Goal: Task Accomplishment & Management: Manage account settings

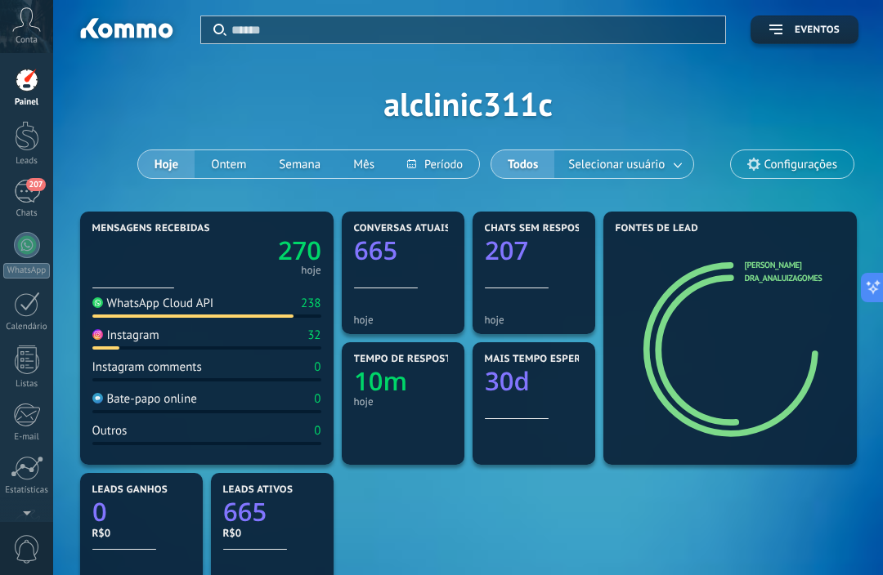
click at [40, 88] on link "Painel" at bounding box center [26, 88] width 53 height 40
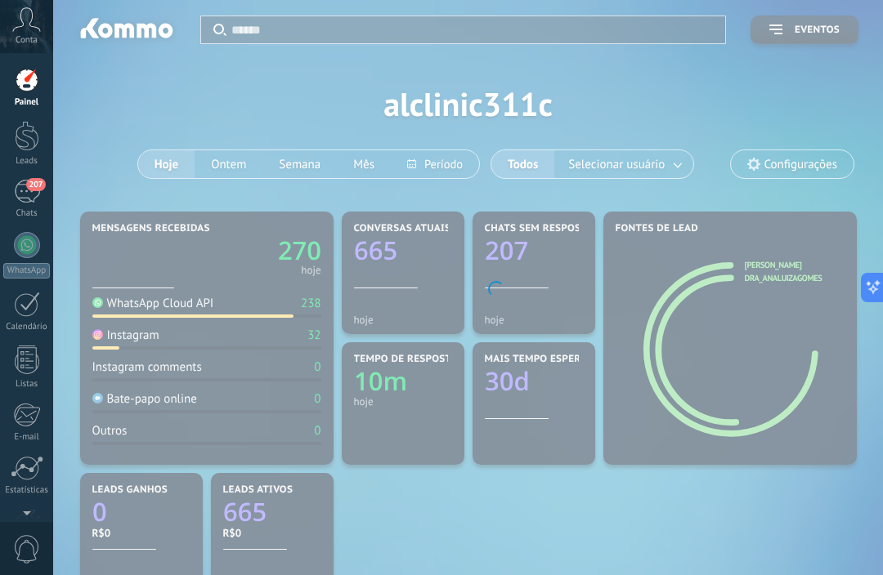
click at [40, 79] on link "Painel" at bounding box center [26, 88] width 53 height 40
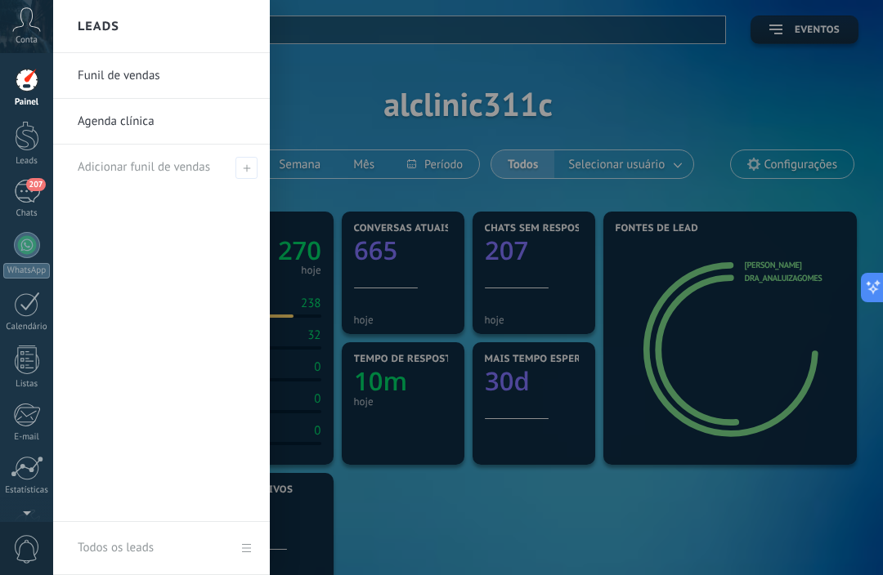
scroll to position [47, 0]
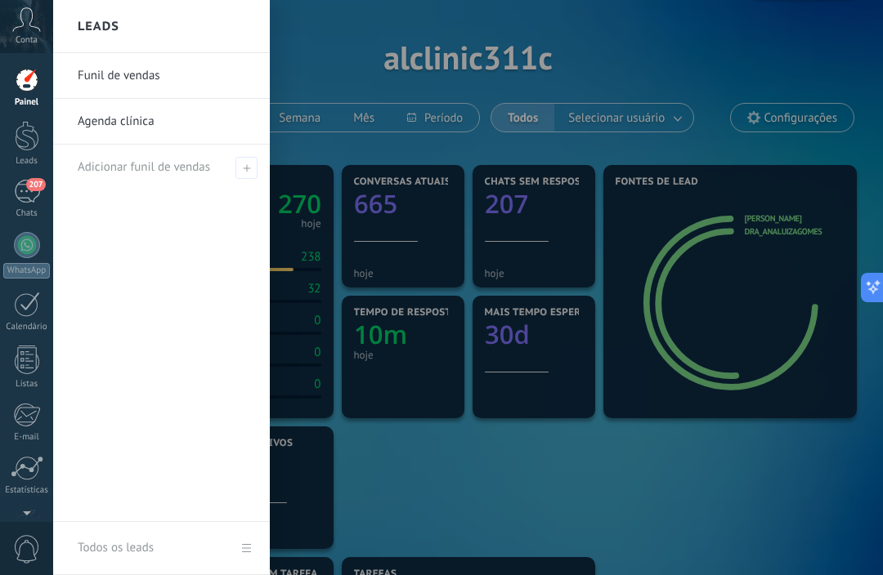
click at [191, 74] on link "Funil de vendas" at bounding box center [166, 76] width 176 height 46
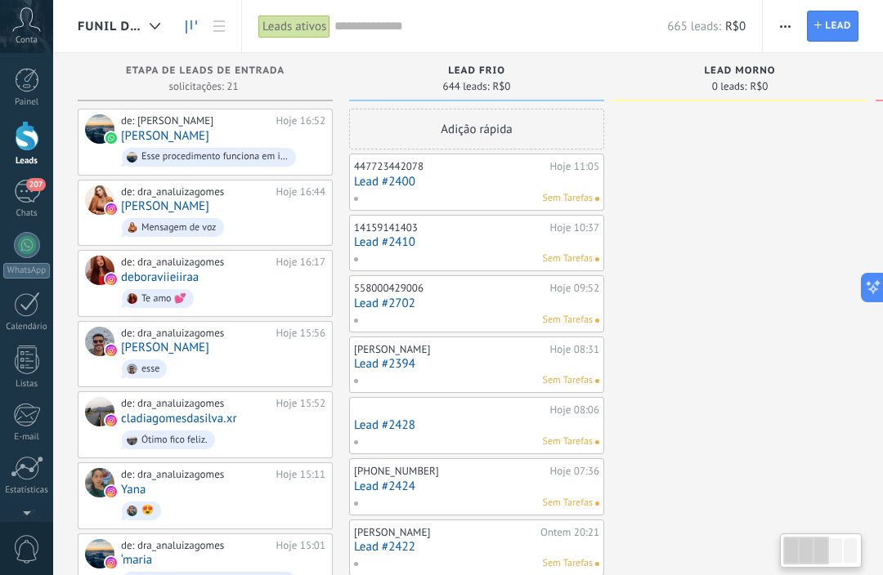
click at [789, 73] on div "Lead Morno" at bounding box center [739, 72] width 239 height 14
click at [782, 78] on div "Lead Morno" at bounding box center [739, 72] width 239 height 14
click at [792, 84] on div "0 leads: R$0" at bounding box center [739, 86] width 239 height 14
click at [786, 69] on div "Lead Morno" at bounding box center [739, 72] width 239 height 14
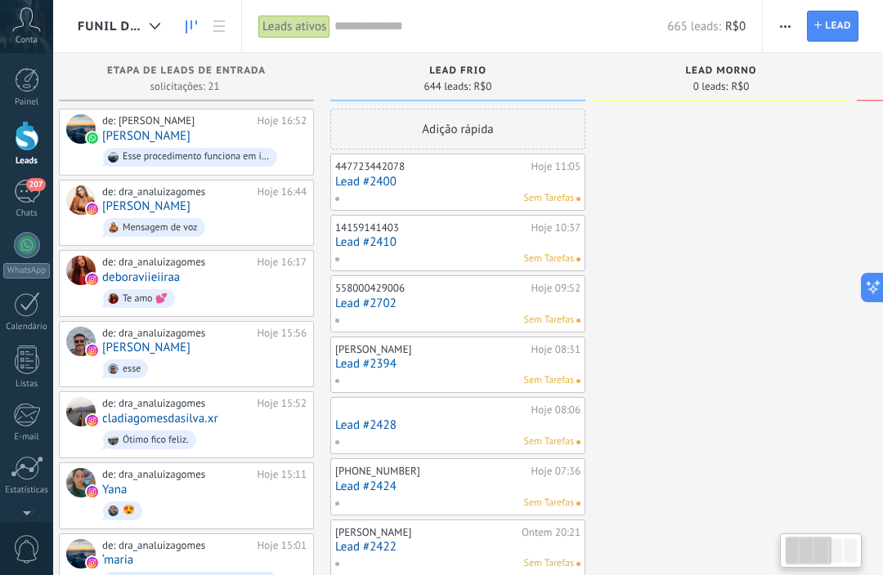
scroll to position [0, 34]
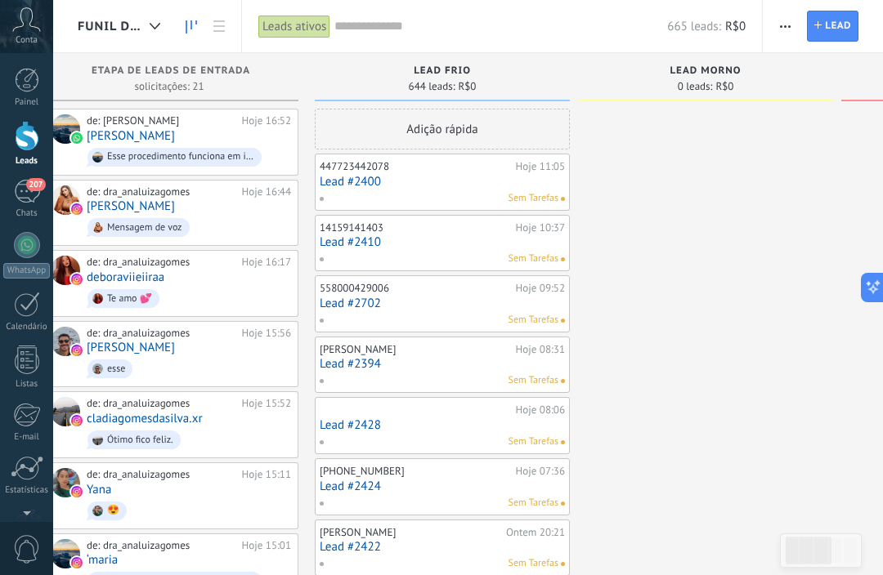
click at [830, 558] on div at bounding box center [808, 551] width 46 height 28
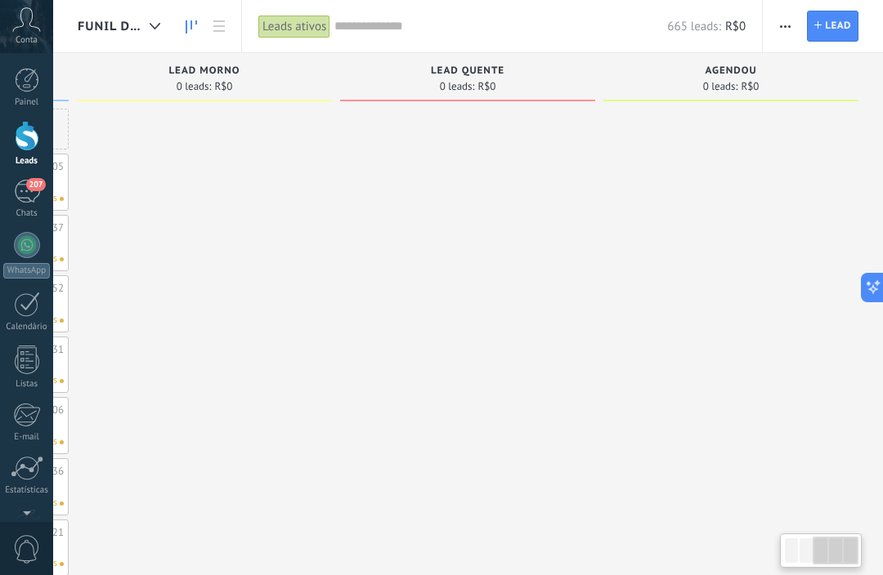
scroll to position [0, 535]
click at [875, 288] on button at bounding box center [871, 287] width 23 height 29
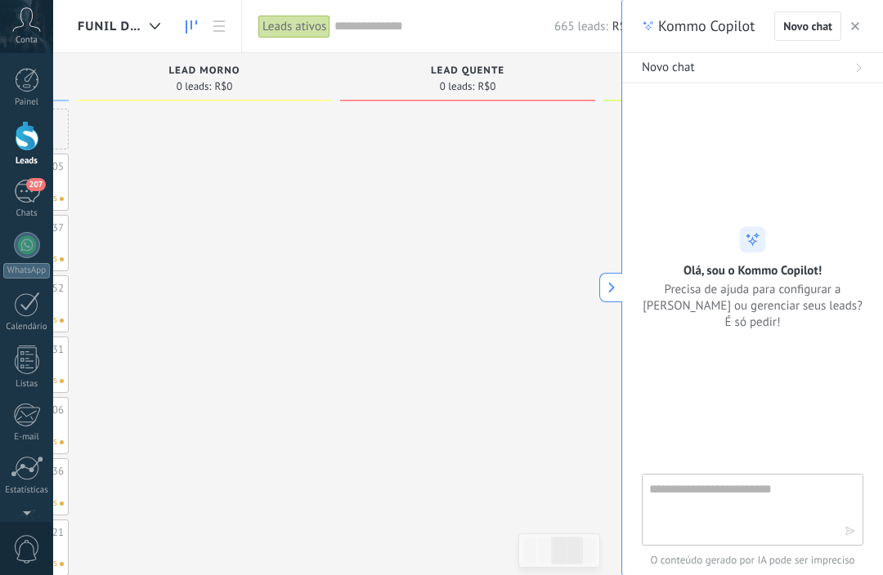
click at [859, 32] on button "button" at bounding box center [855, 26] width 16 height 20
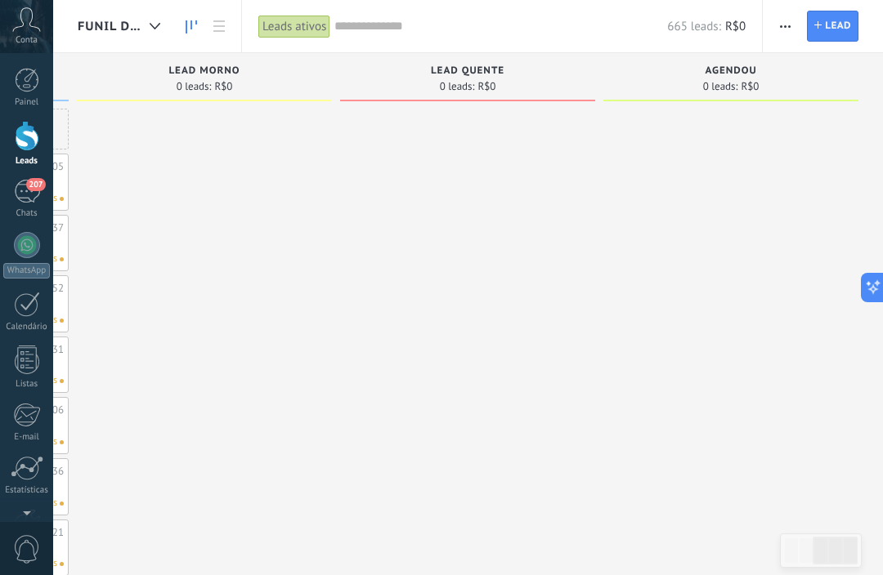
click at [794, 25] on button "button" at bounding box center [785, 26] width 24 height 31
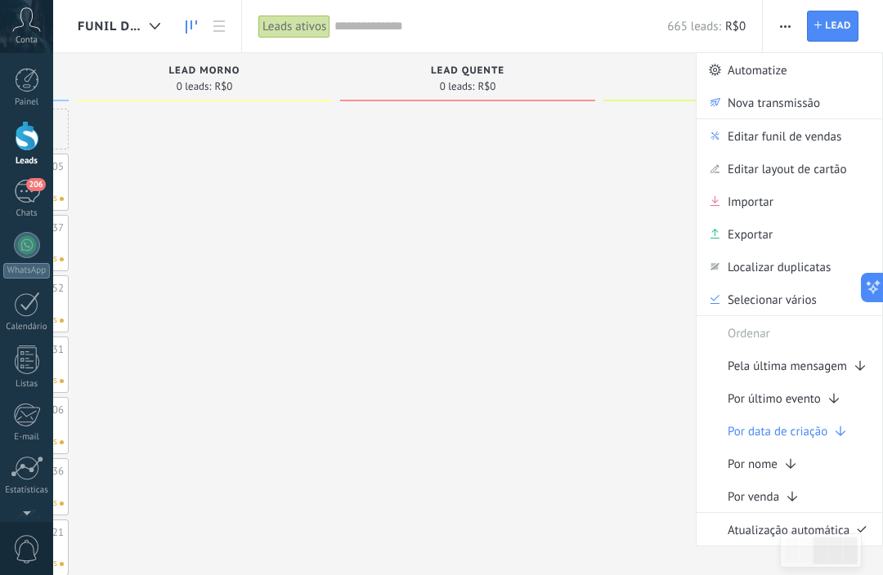
click at [744, 308] on span "Selecionar vários" at bounding box center [771, 299] width 89 height 33
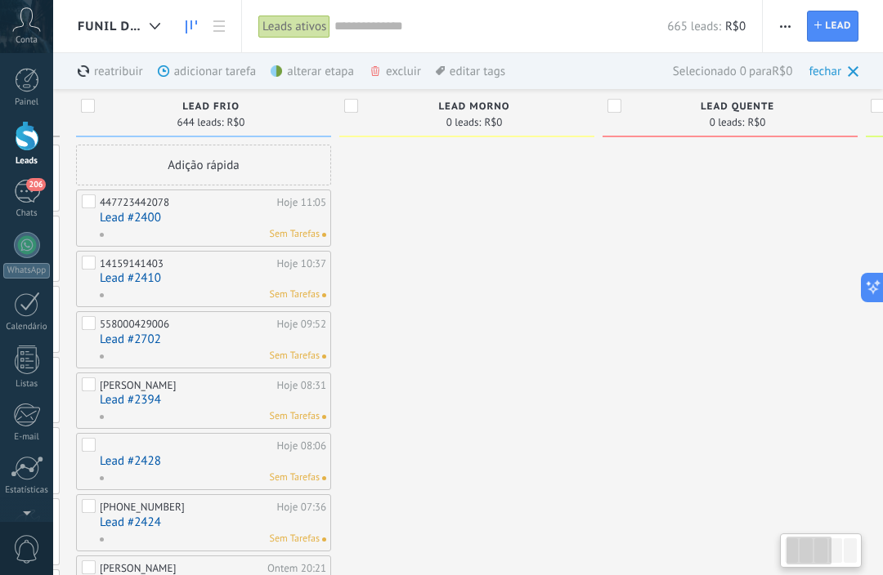
scroll to position [0, 51]
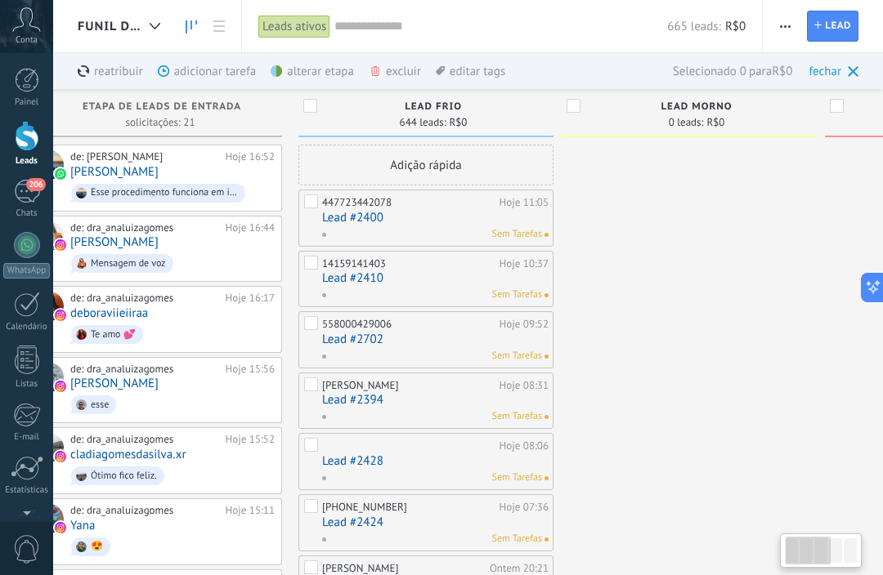
click at [124, 34] on span "Funil de vendas" at bounding box center [110, 27] width 65 height 16
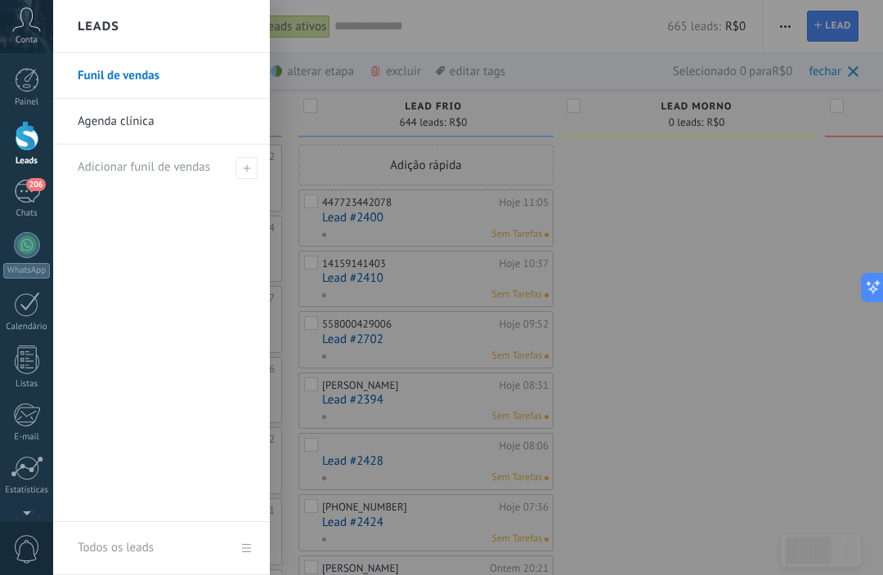
scroll to position [0, 42]
click at [154, 125] on link "Agenda clínica" at bounding box center [166, 122] width 176 height 46
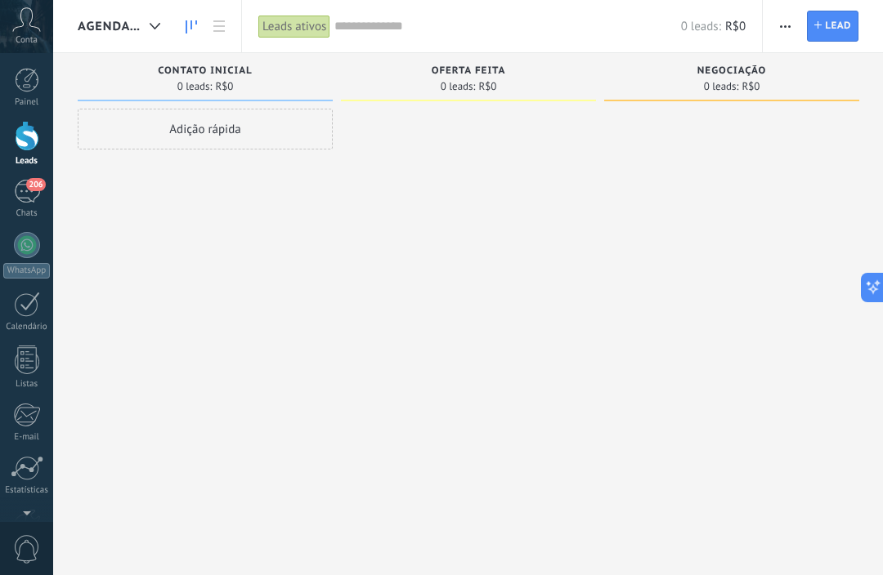
click at [776, 34] on button "button" at bounding box center [785, 26] width 24 height 31
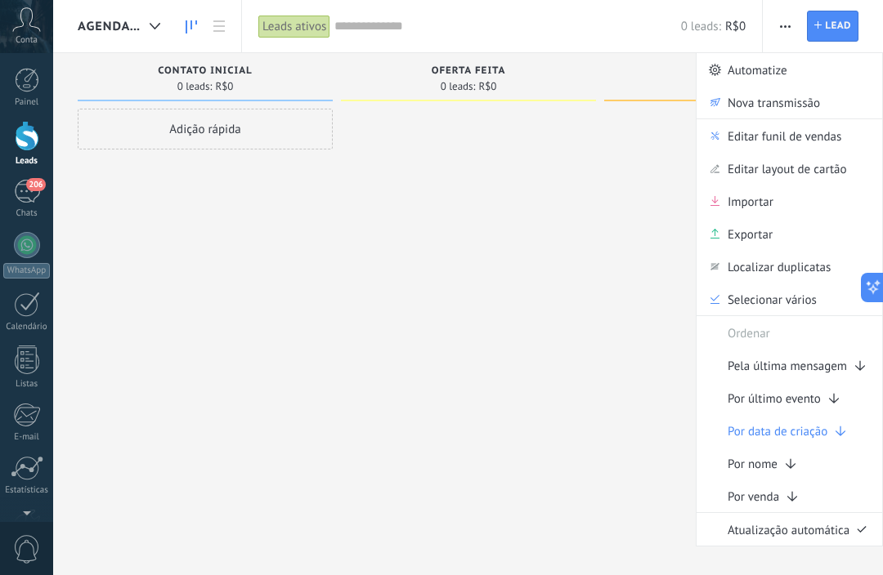
click at [785, 306] on span "Selecionar vários" at bounding box center [771, 299] width 89 height 33
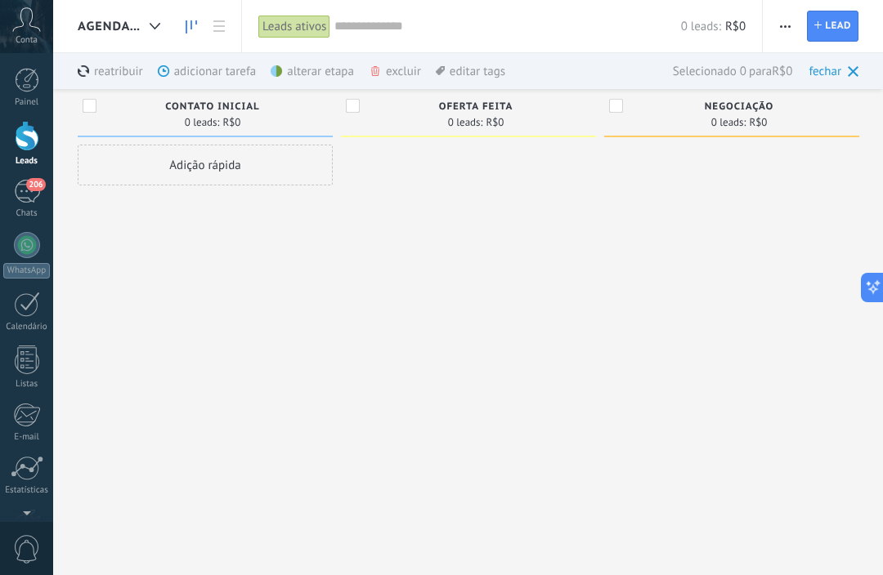
click at [382, 65] on div "excluir mais" at bounding box center [424, 71] width 111 height 36
click at [84, 116] on label at bounding box center [91, 109] width 16 height 20
click at [81, 113] on div "Contato inicial 0 leads: R$0" at bounding box center [205, 113] width 255 height 48
click at [92, 123] on div "Contato inicial 0 leads: R$0" at bounding box center [205, 113] width 255 height 48
click at [148, 147] on div "Adição rápida" at bounding box center [205, 165] width 255 height 41
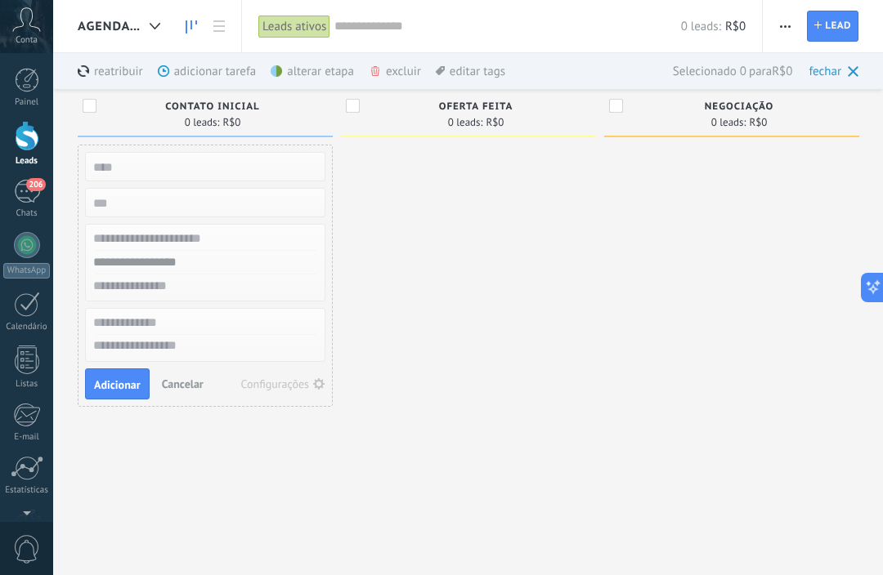
click at [363, 124] on div "Oferta feita 0 leads: R$0" at bounding box center [468, 113] width 255 height 48
click at [427, 274] on div at bounding box center [468, 326] width 255 height 362
click at [869, 68] on div "reatribuir mais adicionar tarefa mais alterar etapa mais excluir mais editar ta…" at bounding box center [467, 71] width 829 height 36
click at [848, 76] on use at bounding box center [852, 71] width 11 height 11
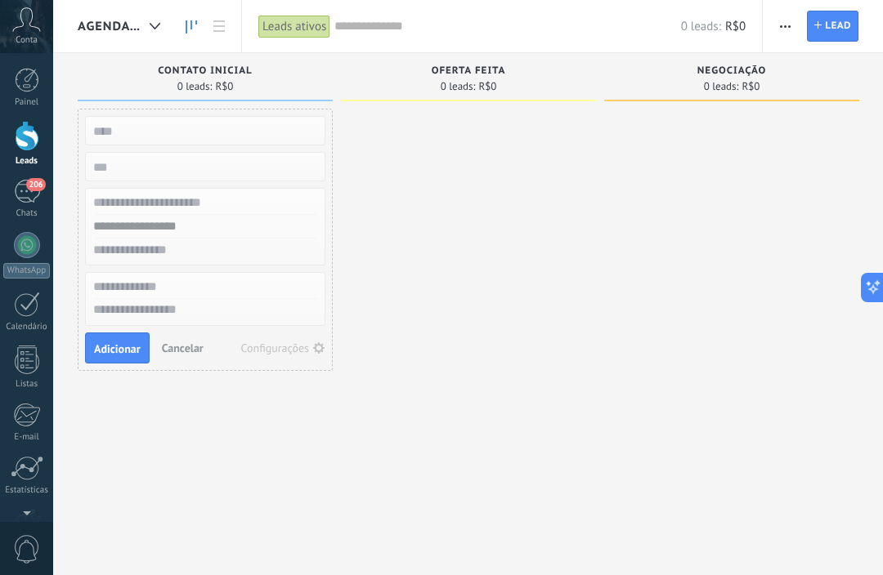
click at [436, 270] on div at bounding box center [468, 290] width 255 height 362
click at [438, 273] on div at bounding box center [468, 290] width 255 height 362
click at [506, 327] on div at bounding box center [468, 290] width 255 height 362
click at [195, 342] on span "Cancelar" at bounding box center [183, 348] width 42 height 15
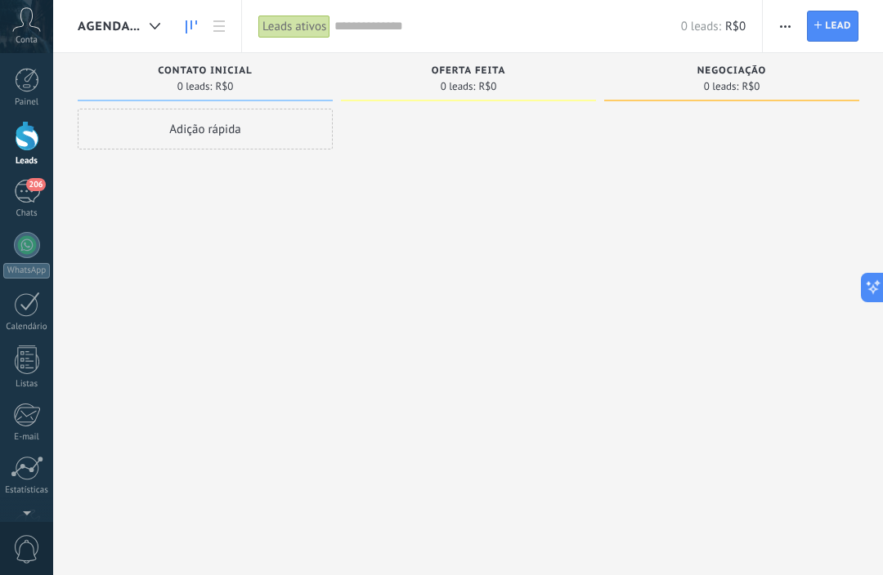
click at [787, 33] on span "button" at bounding box center [785, 26] width 11 height 31
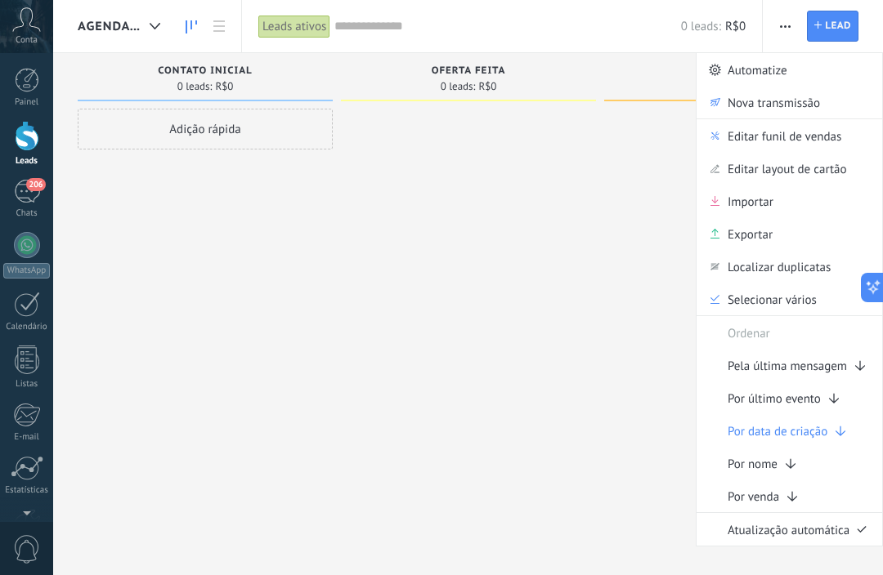
click at [583, 278] on div at bounding box center [468, 290] width 255 height 362
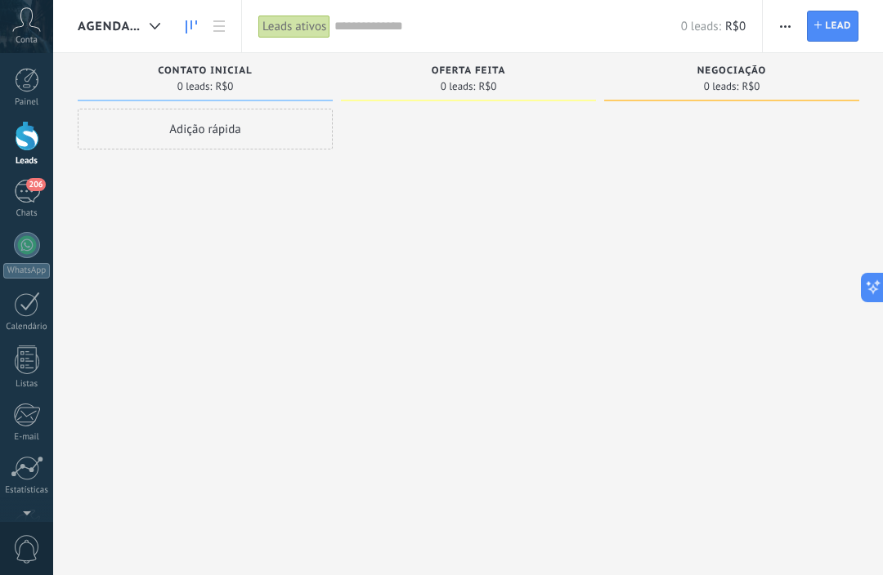
click at [380, 26] on input "text" at bounding box center [507, 26] width 346 height 17
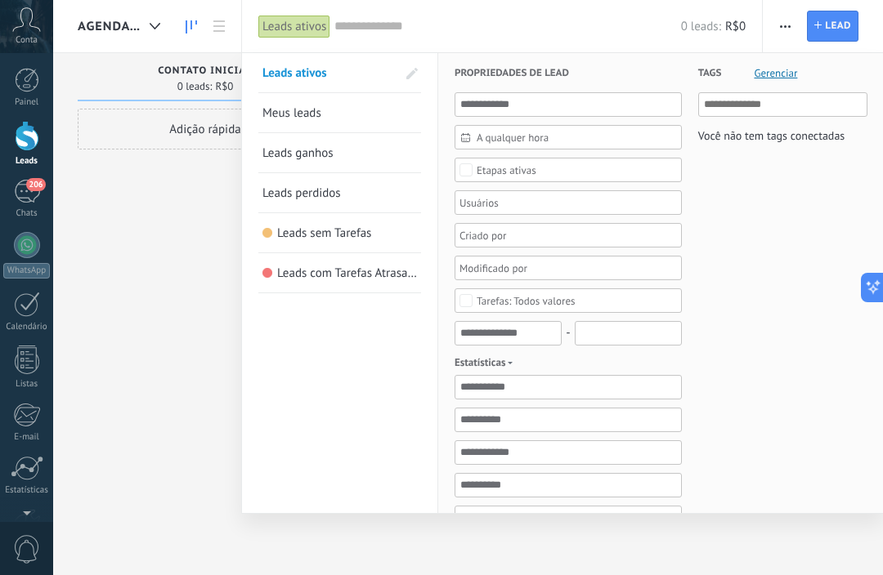
click at [120, 175] on div at bounding box center [441, 287] width 883 height 575
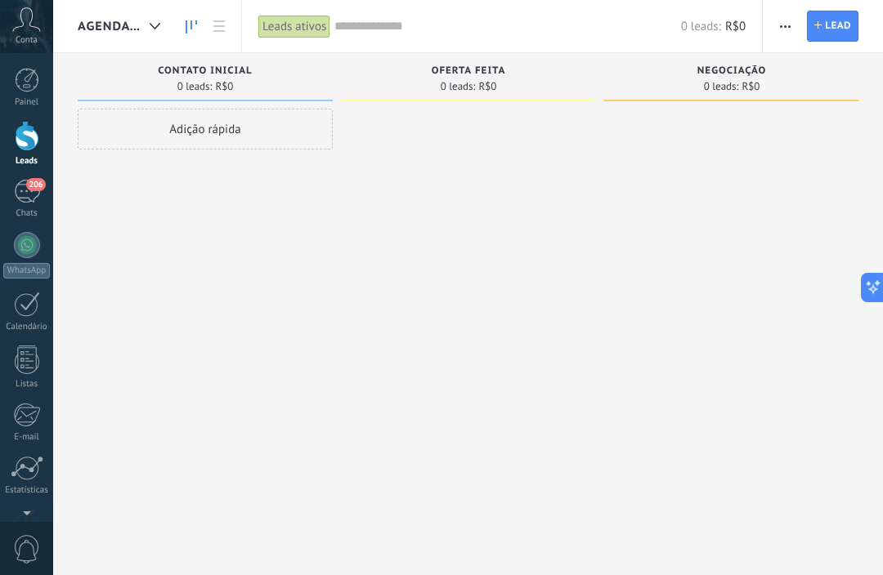
click at [372, 44] on div "0 leads: R$0" at bounding box center [539, 26] width 411 height 52
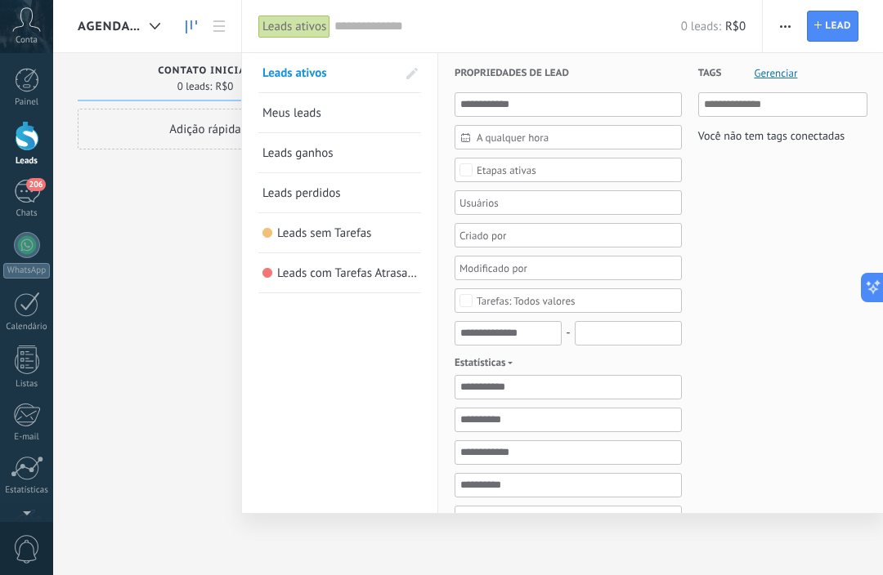
click at [771, 86] on h3 "Tags Gerenciar" at bounding box center [782, 72] width 169 height 39
click at [783, 75] on span "Gerenciar" at bounding box center [774, 73] width 43 height 11
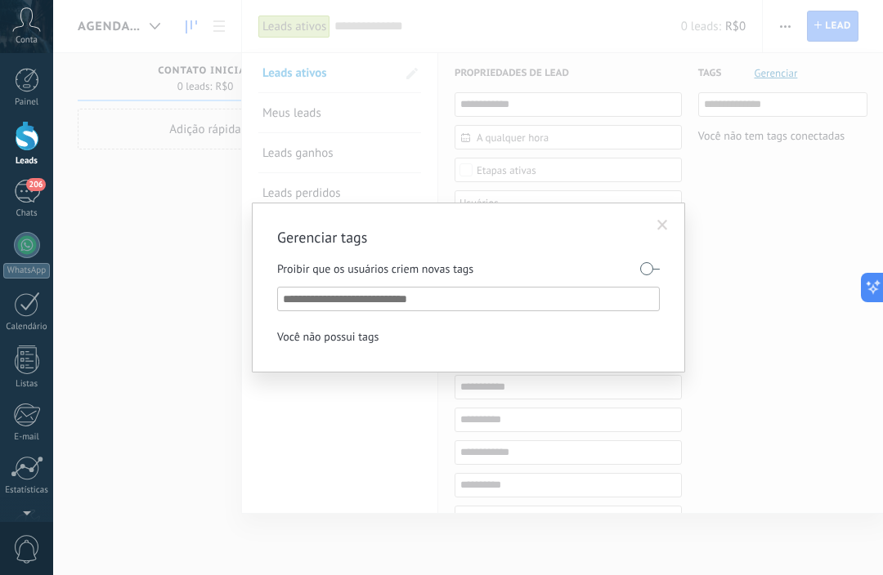
click at [669, 234] on span at bounding box center [662, 226] width 27 height 28
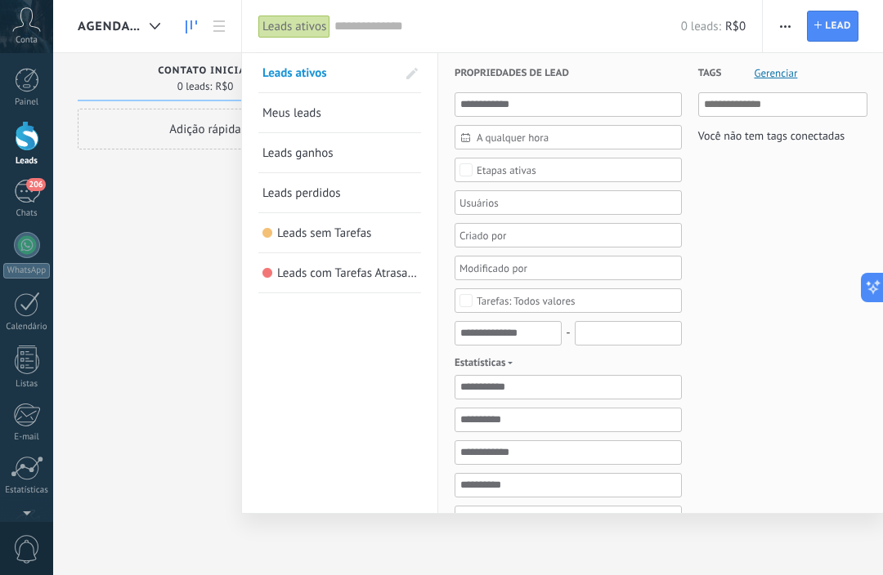
click at [155, 206] on div at bounding box center [441, 287] width 883 height 575
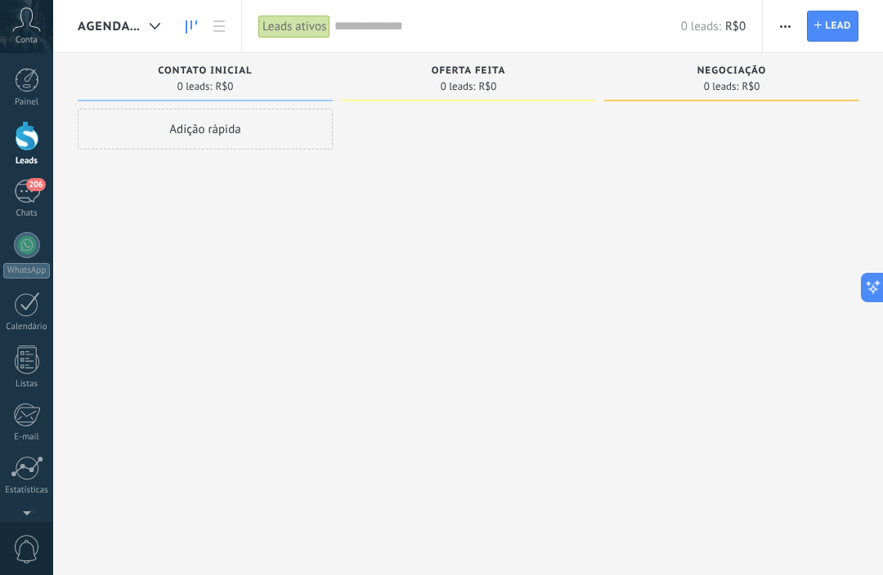
click at [110, 23] on span "Agenda clínica" at bounding box center [110, 27] width 65 height 16
click at [121, 32] on span "Agenda clínica" at bounding box center [110, 27] width 65 height 16
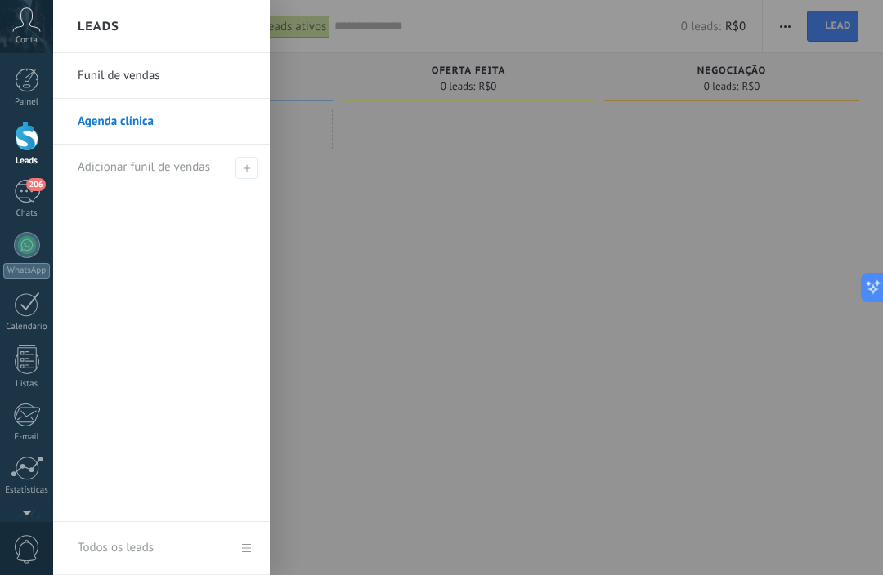
click at [105, 72] on link "Funil de vendas" at bounding box center [166, 76] width 176 height 46
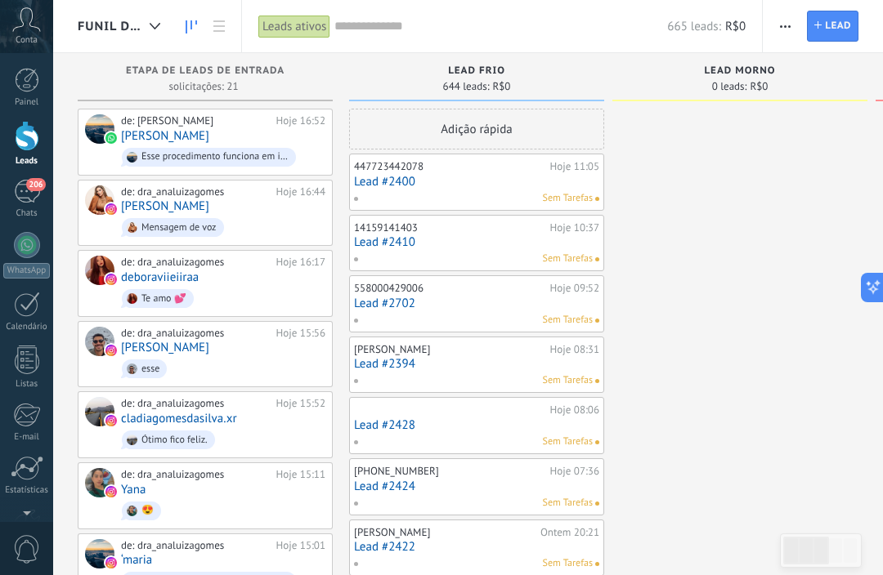
click at [796, 35] on button "button" at bounding box center [785, 26] width 24 height 31
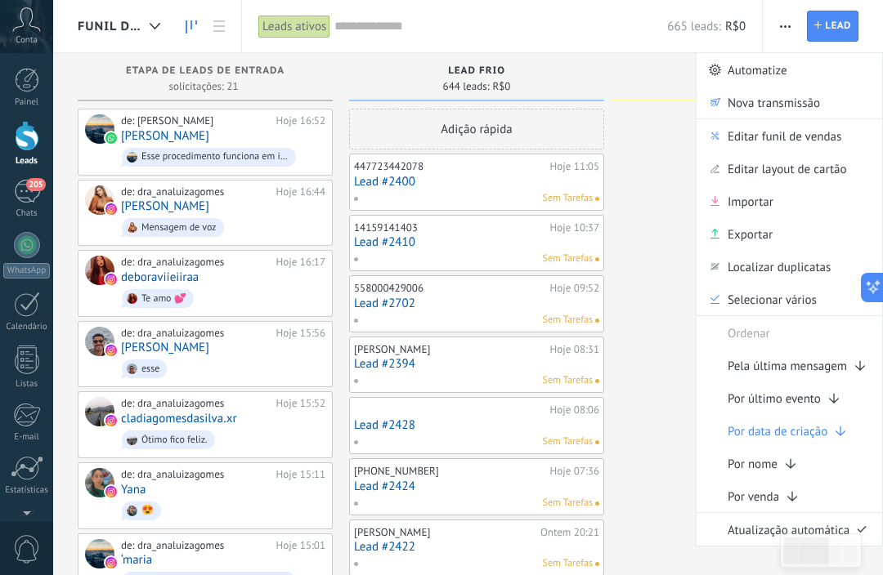
click at [787, 145] on span "Editar funil de vendas" at bounding box center [784, 135] width 114 height 33
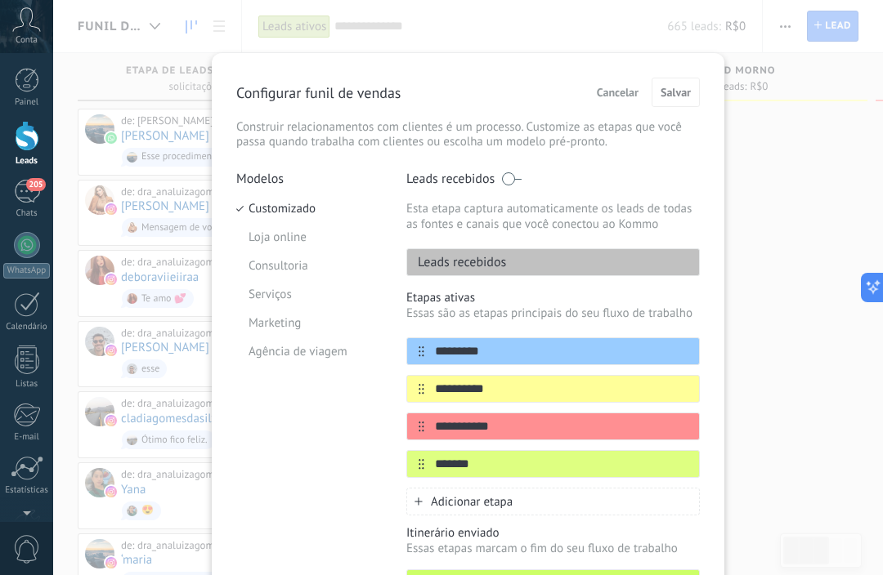
click at [472, 357] on input "*********" at bounding box center [561, 351] width 275 height 17
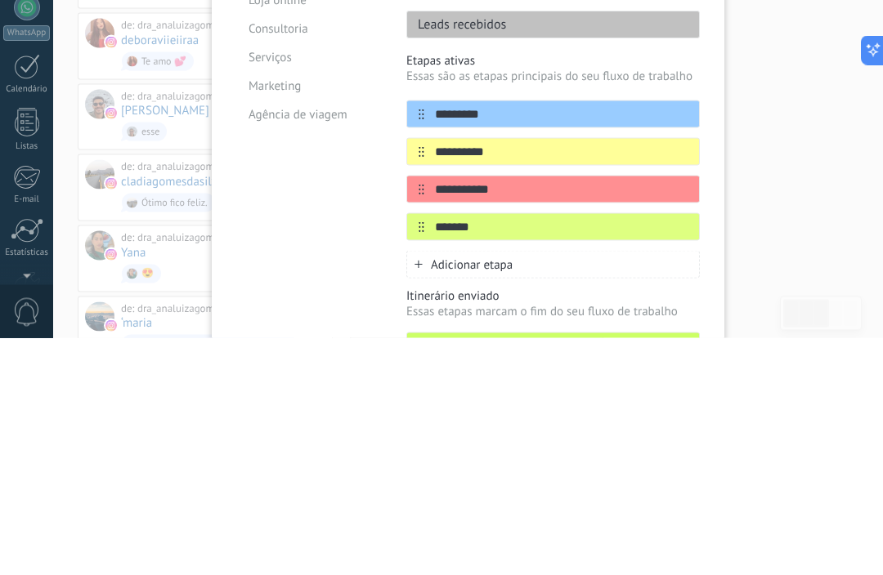
click at [0, 0] on icon at bounding box center [0, 0] width 0 height 0
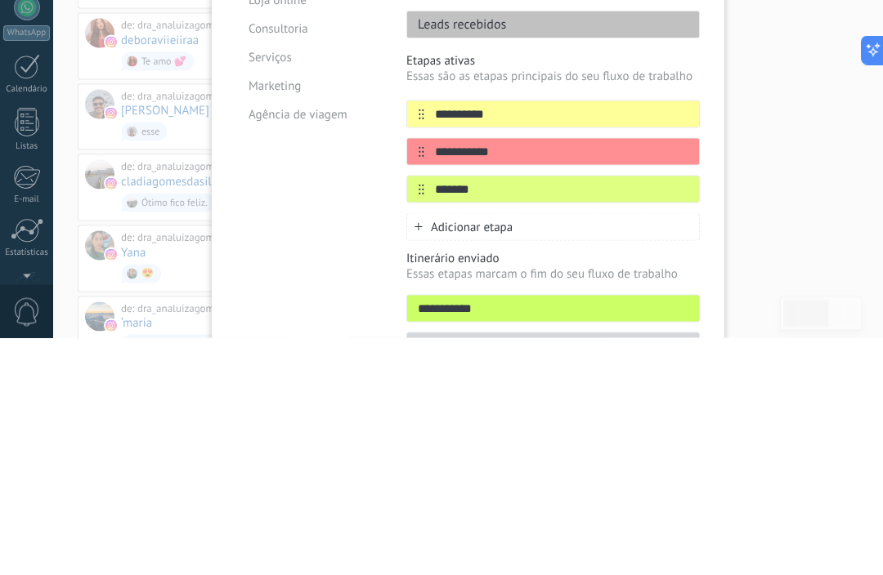
scroll to position [238, 0]
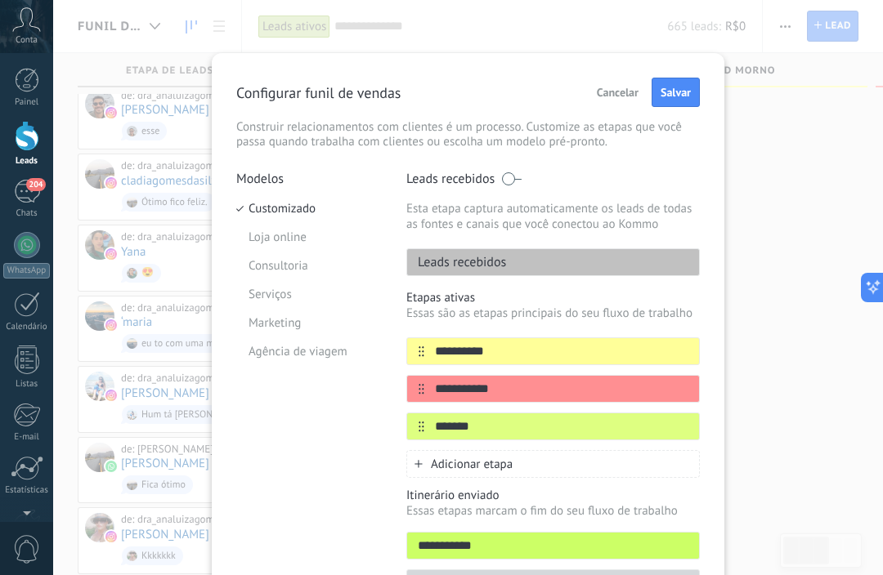
click at [510, 266] on div "Leads recebidos" at bounding box center [552, 262] width 293 height 28
click at [516, 264] on div "Leads recebidos" at bounding box center [552, 262] width 293 height 28
click at [674, 94] on span "Salvar" at bounding box center [675, 92] width 30 height 11
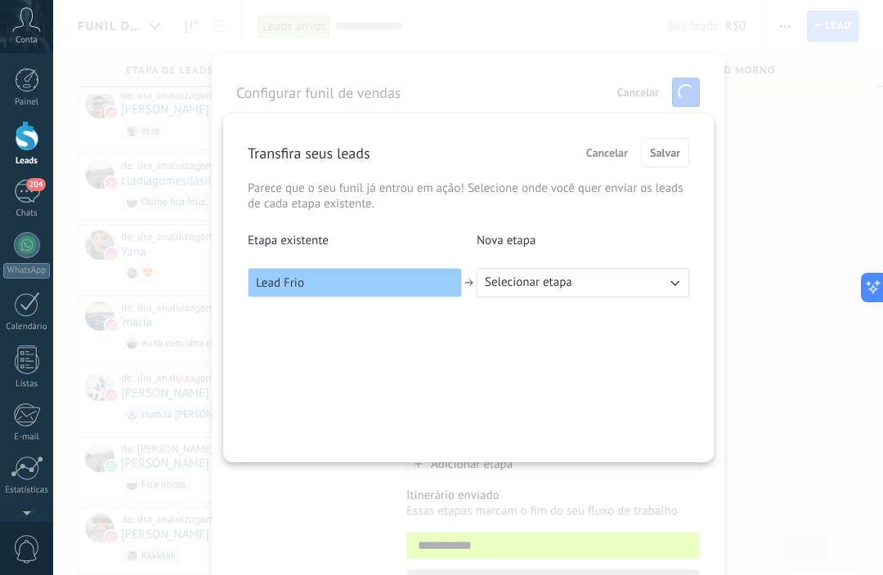
click at [626, 288] on button "Selecionar etapa" at bounding box center [582, 282] width 212 height 29
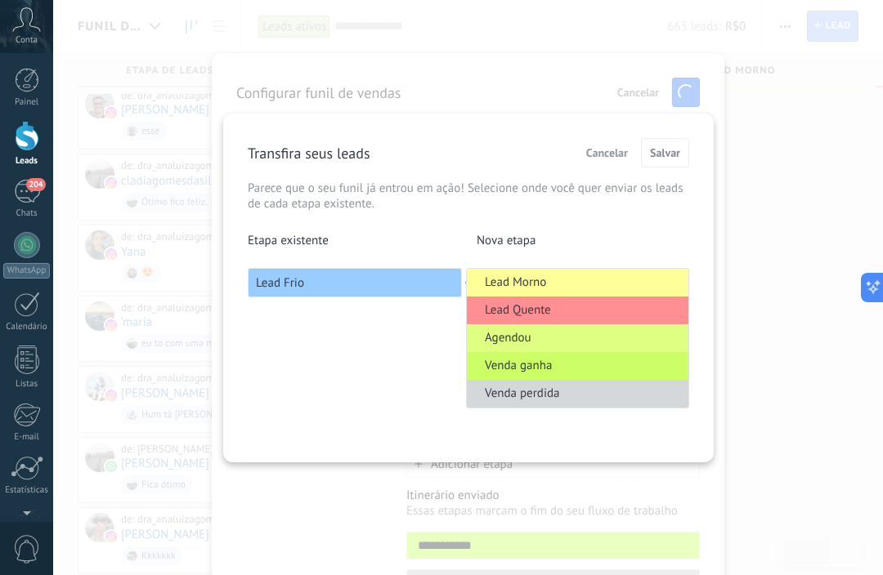
click at [552, 292] on li "Lead Morno" at bounding box center [577, 283] width 221 height 28
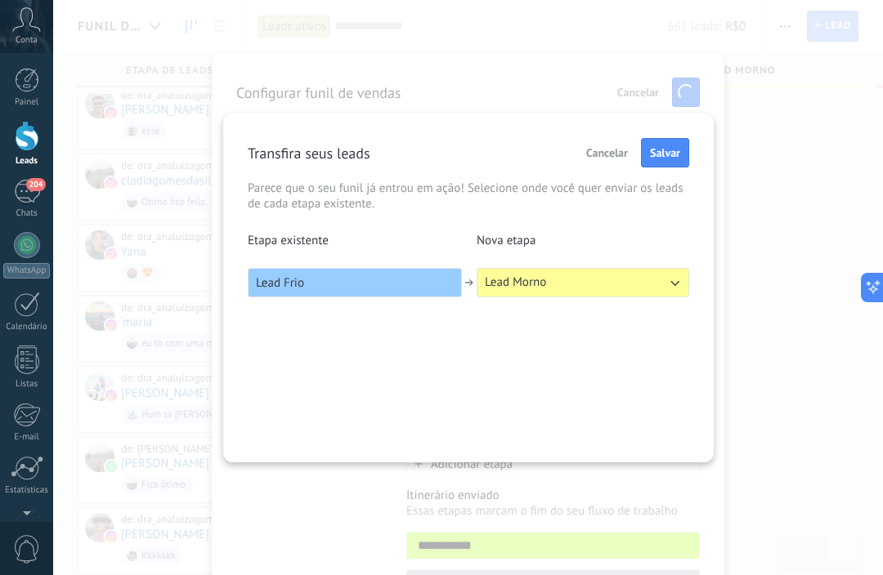
click at [673, 155] on span "Salvar" at bounding box center [665, 152] width 30 height 11
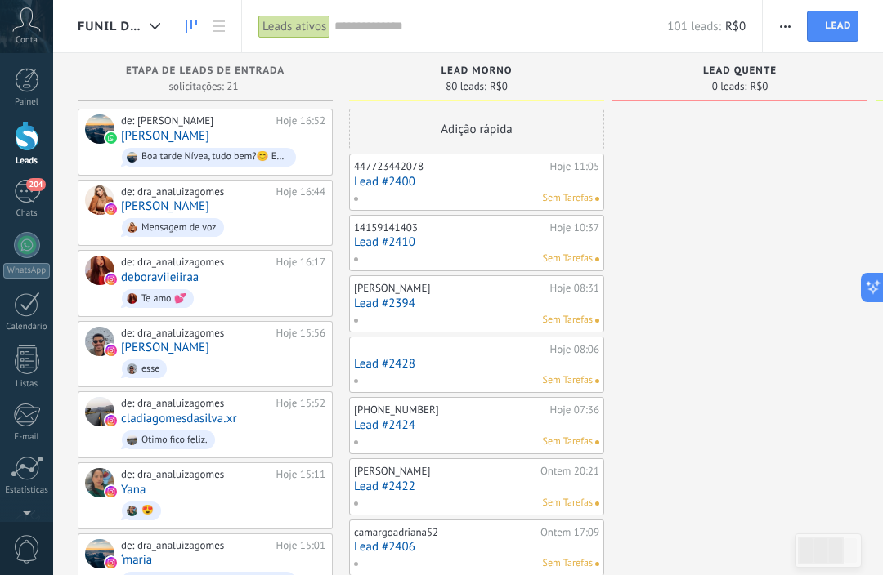
click at [224, 20] on icon at bounding box center [218, 25] width 11 height 11
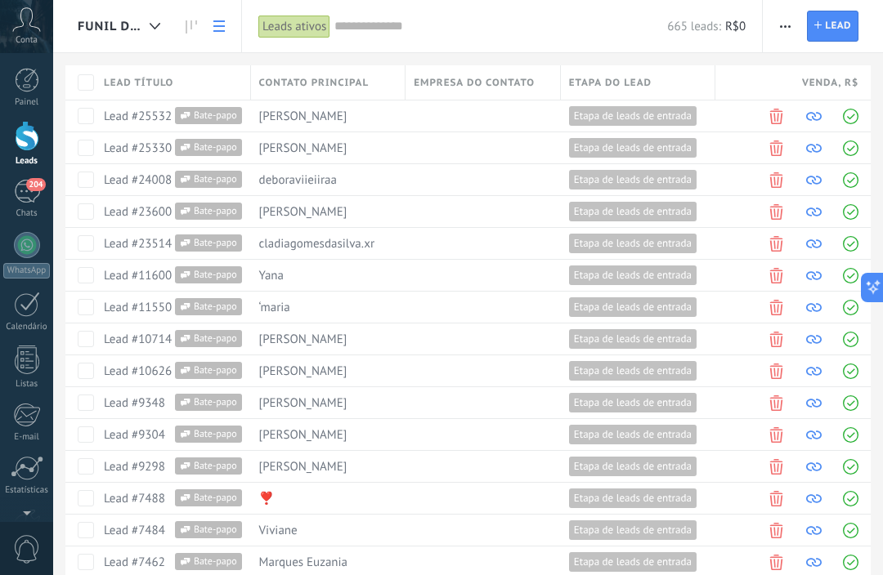
click at [208, 17] on link at bounding box center [219, 27] width 28 height 32
click at [194, 21] on icon at bounding box center [190, 26] width 11 height 13
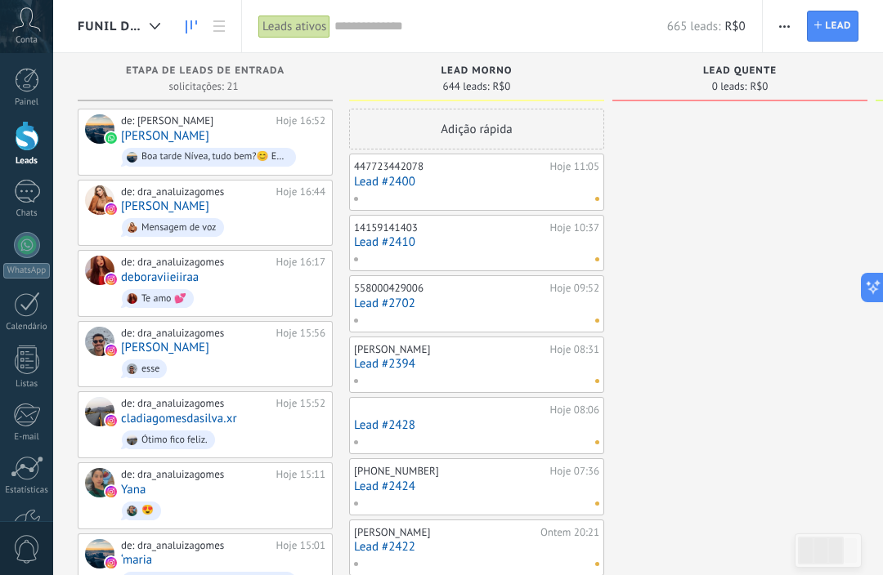
click at [165, 42] on div at bounding box center [154, 27] width 27 height 32
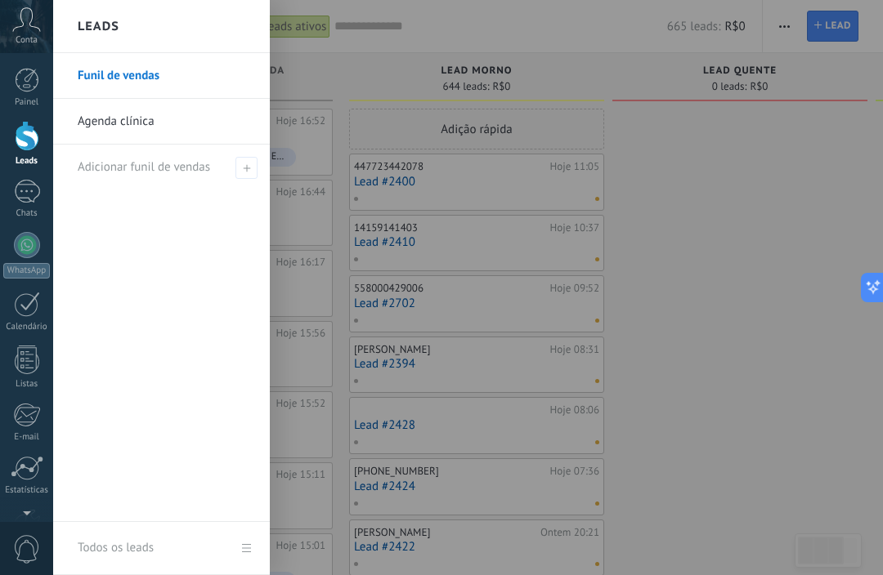
click at [230, 115] on link "Agenda clínica" at bounding box center [166, 122] width 176 height 46
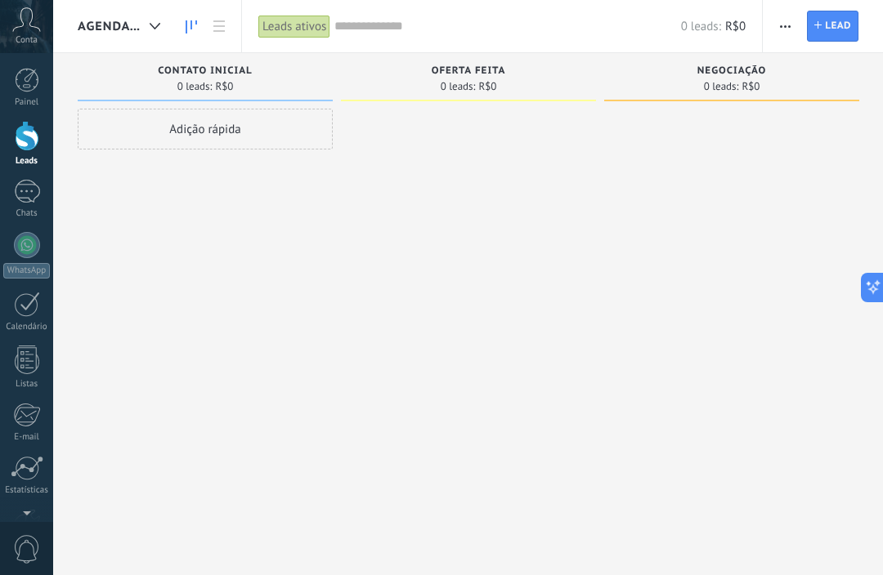
click at [163, 25] on div at bounding box center [154, 27] width 27 height 32
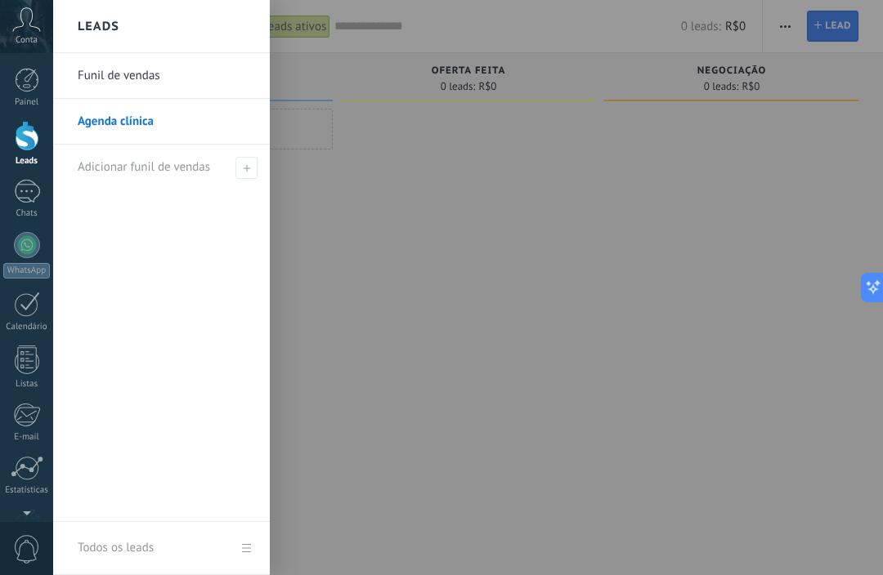
click at [355, 440] on div at bounding box center [494, 287] width 883 height 575
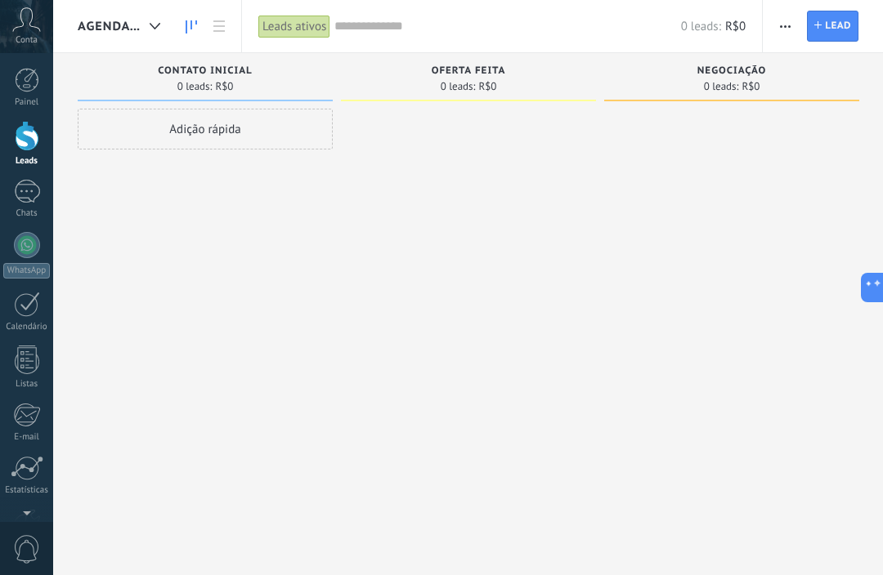
click at [27, 26] on icon at bounding box center [26, 19] width 29 height 25
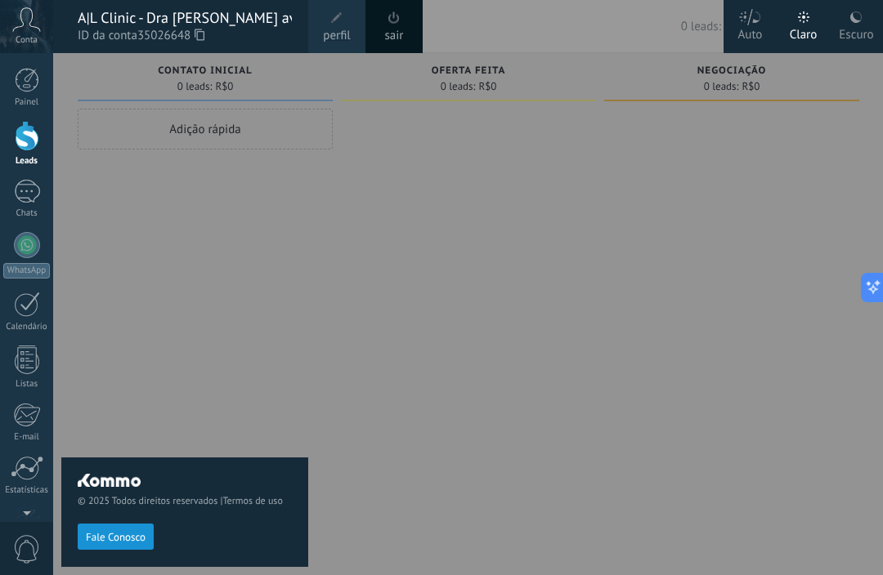
click at [341, 16] on span at bounding box center [336, 17] width 11 height 11
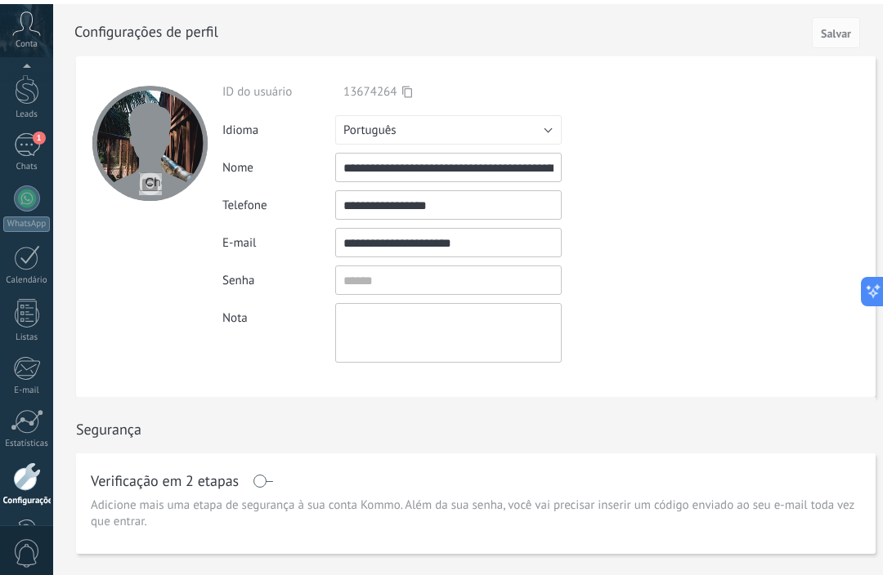
scroll to position [105, 0]
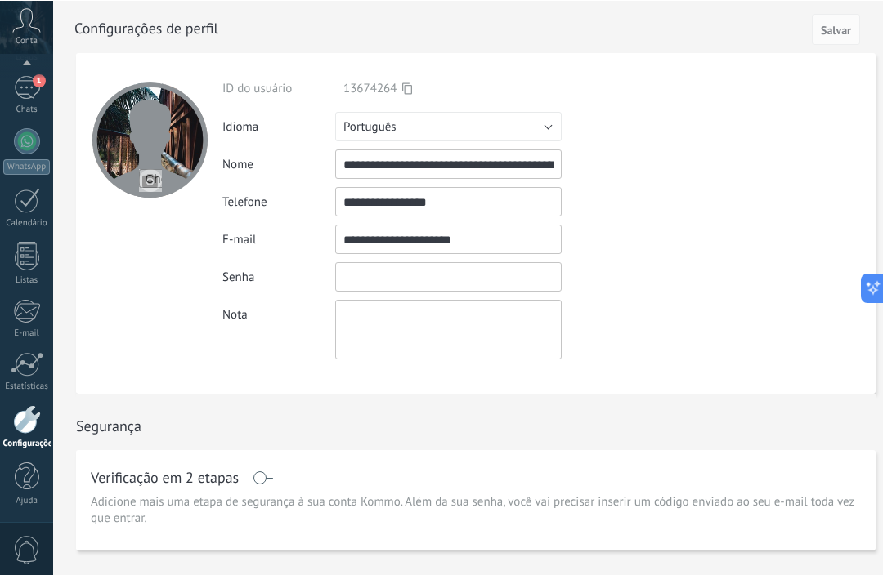
click at [481, 281] on input "textbox" at bounding box center [448, 275] width 226 height 29
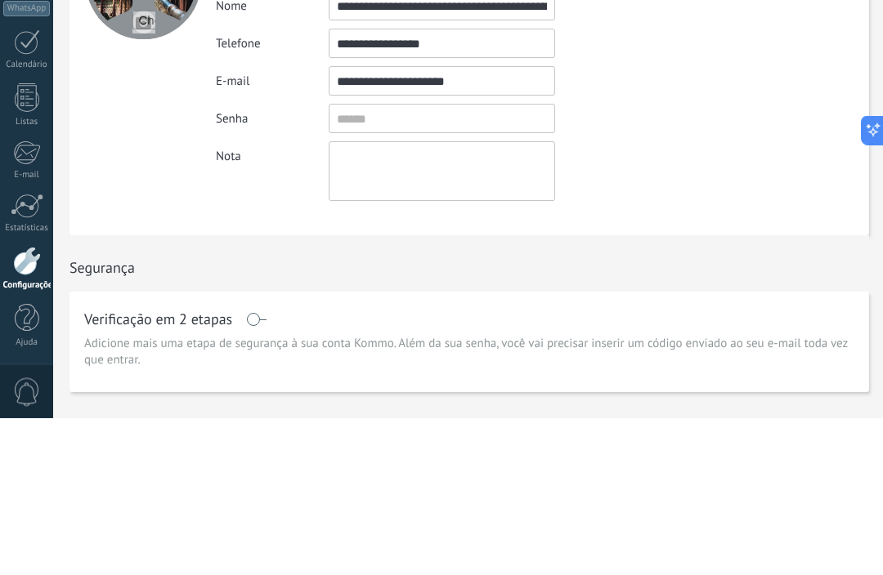
click at [653, 299] on div "Nota" at bounding box center [474, 329] width 516 height 60
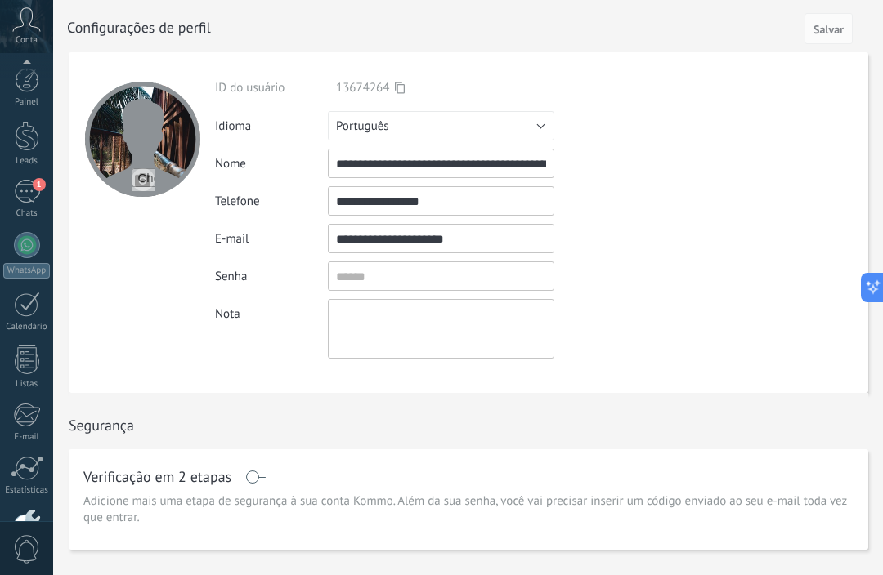
scroll to position [0, 0]
click at [33, 185] on span "1" at bounding box center [39, 184] width 13 height 13
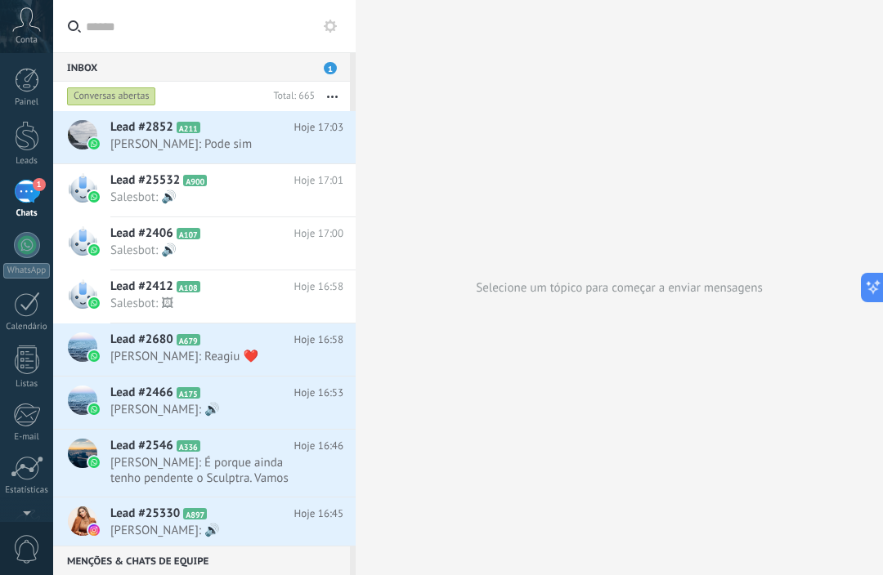
click at [329, 69] on span "1" at bounding box center [330, 68] width 13 height 12
click at [341, 65] on div "Inbox 1" at bounding box center [201, 66] width 297 height 29
click at [337, 99] on button "button" at bounding box center [332, 96] width 35 height 29
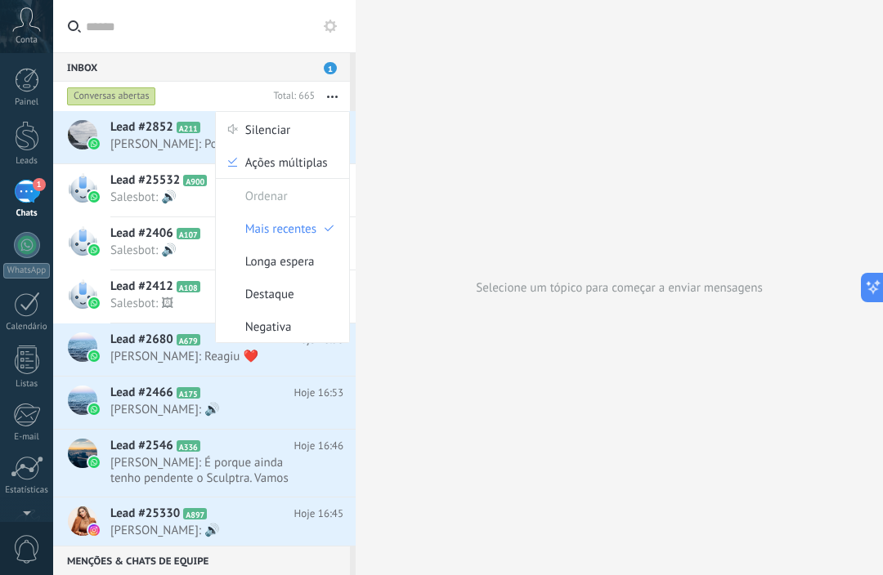
click at [25, 90] on div at bounding box center [27, 80] width 25 height 25
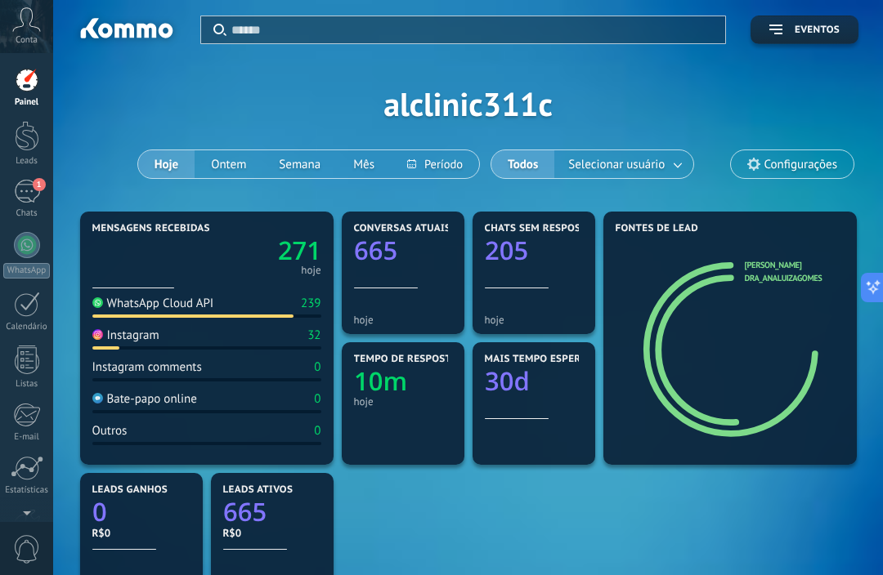
click at [391, 276] on div at bounding box center [403, 272] width 98 height 14
click at [0, 0] on span at bounding box center [0, 0] width 0 height 0
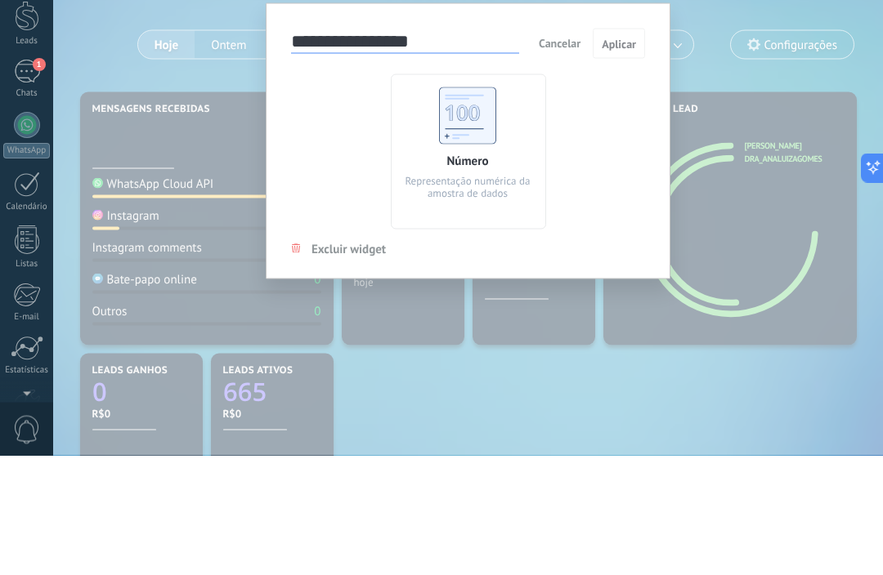
click at [562, 155] on span "Cancelar" at bounding box center [560, 162] width 42 height 15
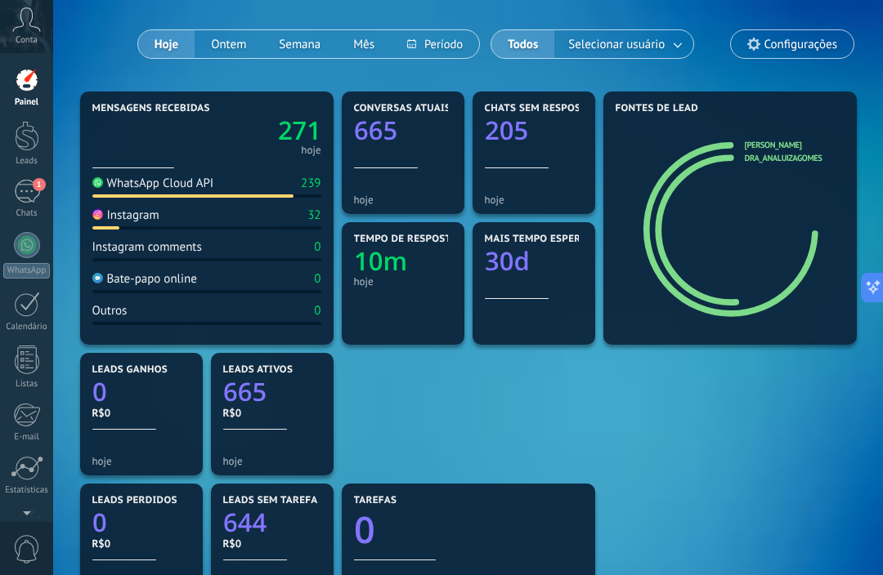
click at [229, 31] on button "Ontem" at bounding box center [228, 44] width 68 height 28
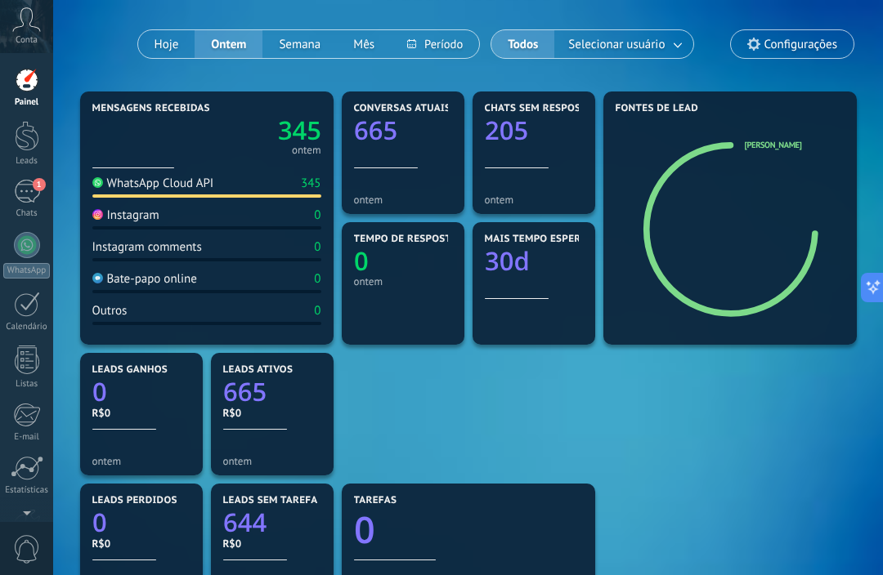
click at [304, 51] on button "Semana" at bounding box center [299, 44] width 74 height 28
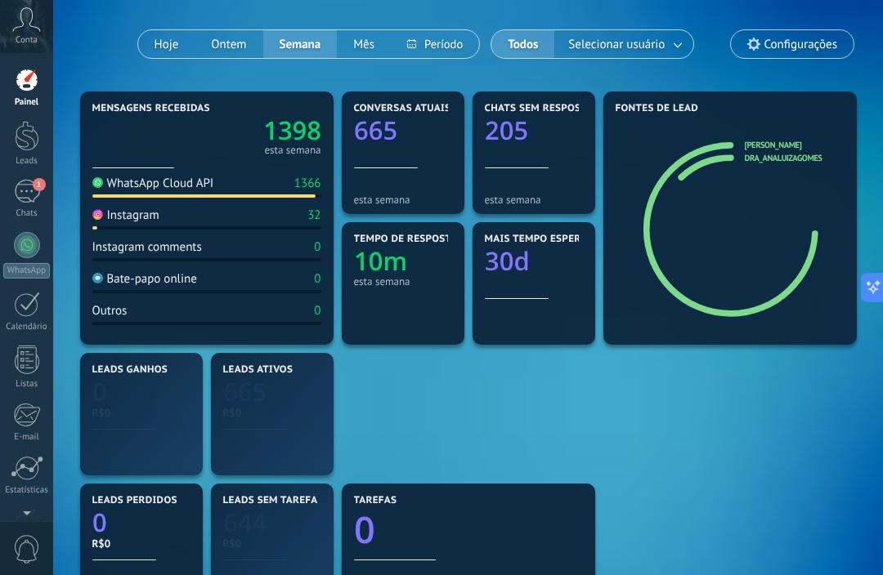
click at [155, 49] on button "Hoje" at bounding box center [166, 44] width 57 height 28
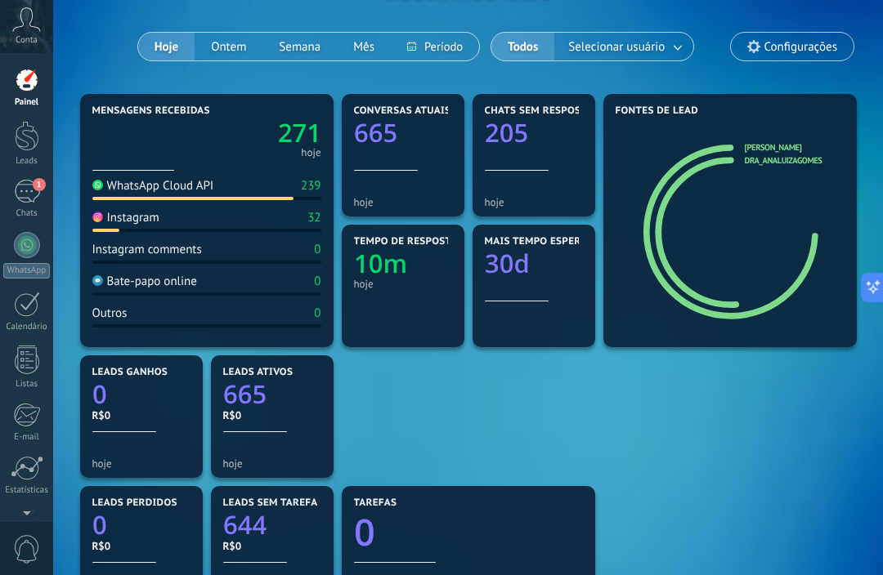
scroll to position [110, 0]
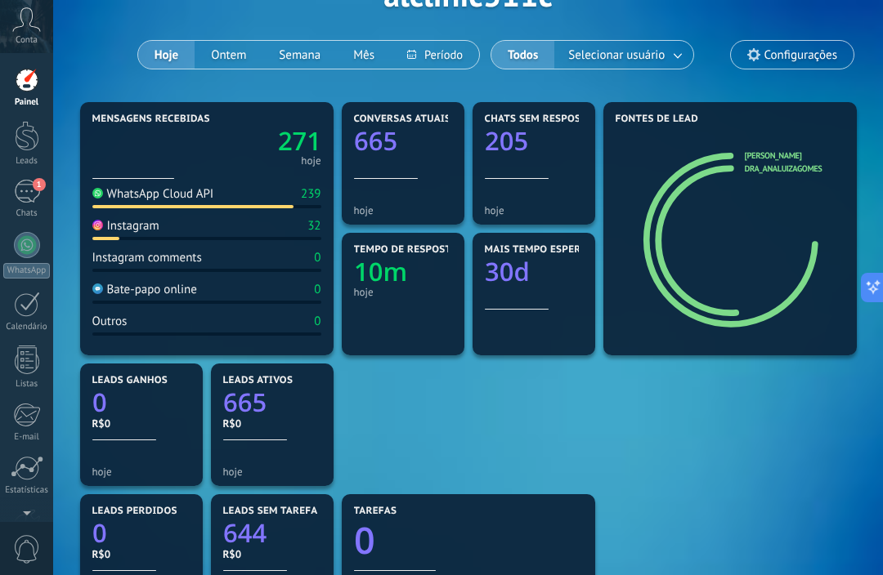
click at [658, 66] on span "Selecionar usuário" at bounding box center [616, 55] width 103 height 22
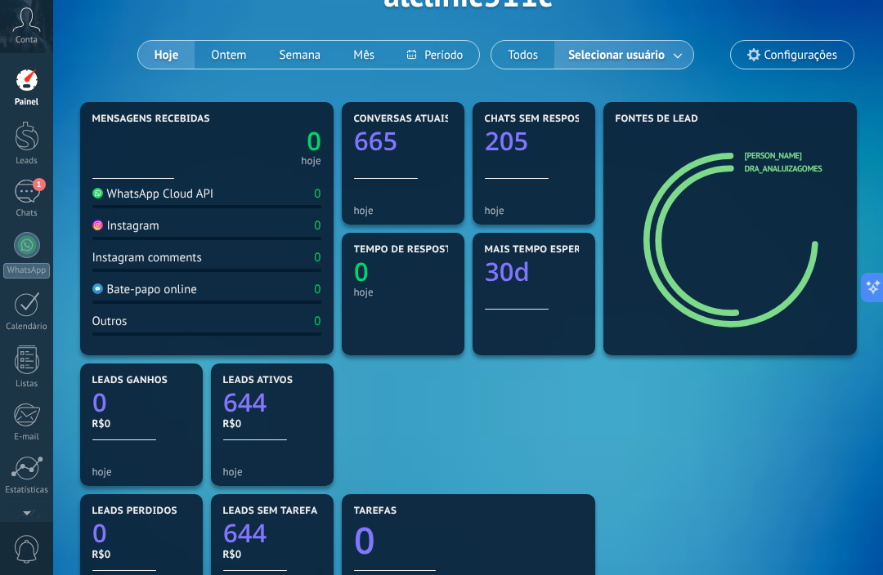
click at [675, 67] on link at bounding box center [678, 55] width 29 height 27
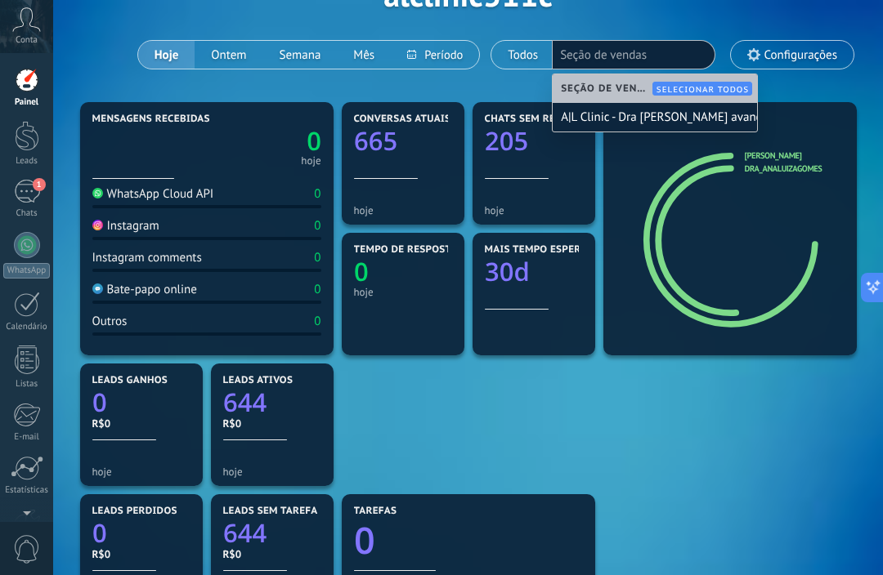
click at [717, 114] on div "A|L Clinic - Dra [PERSON_NAME] avançada" at bounding box center [654, 117] width 204 height 29
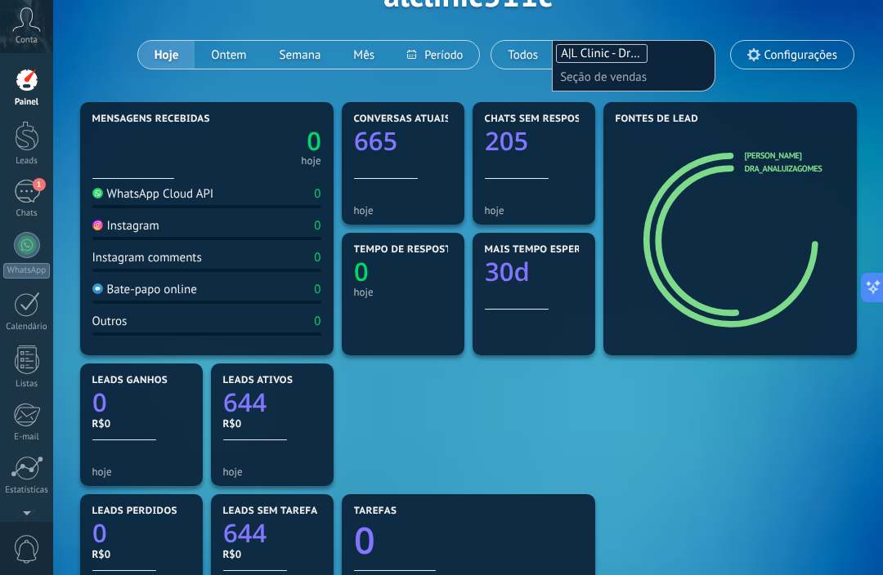
click at [669, 128] on div "Fontes de lead Ana luiza Gomes dra_analuizagomes" at bounding box center [729, 228] width 253 height 253
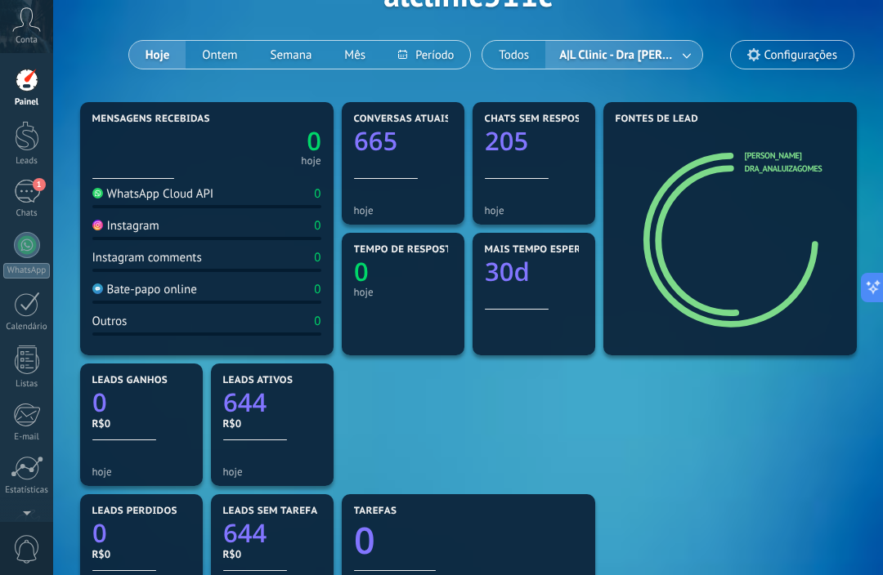
click at [666, 60] on span "A|L Clinic - Dra [PERSON_NAME] avançada" at bounding box center [616, 55] width 121 height 22
click at [689, 62] on link at bounding box center [687, 55] width 29 height 27
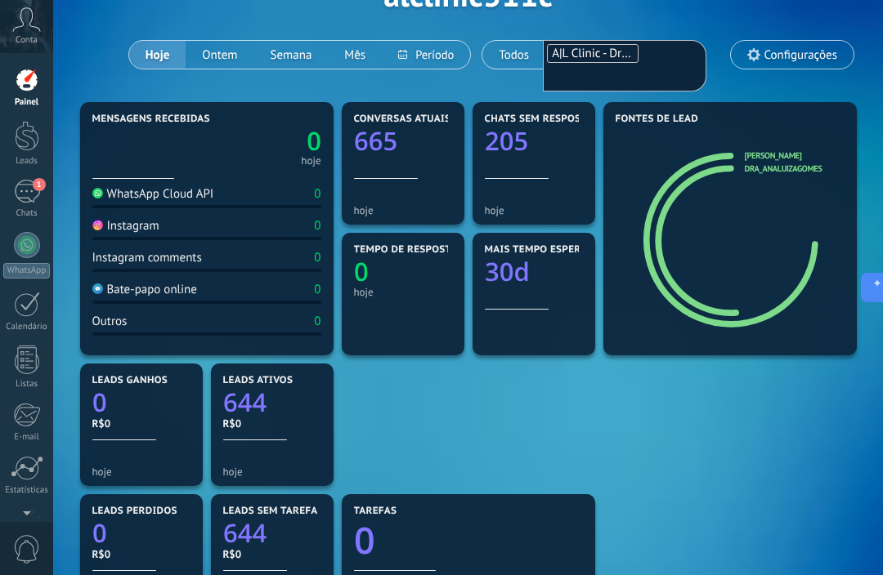
click at [517, 56] on button "Todos" at bounding box center [513, 55] width 63 height 28
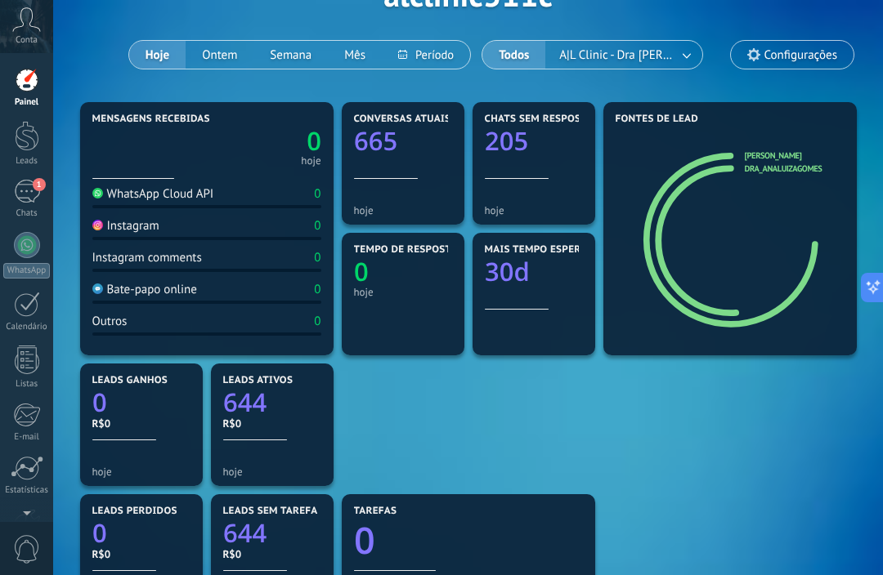
click at [520, 47] on button "Todos" at bounding box center [513, 55] width 63 height 28
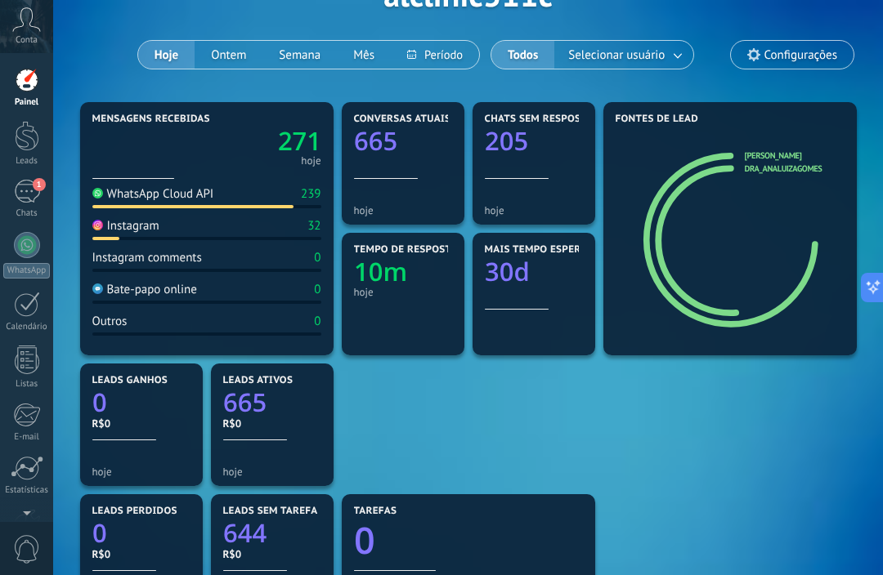
click at [807, 54] on span "Configurações" at bounding box center [800, 55] width 73 height 14
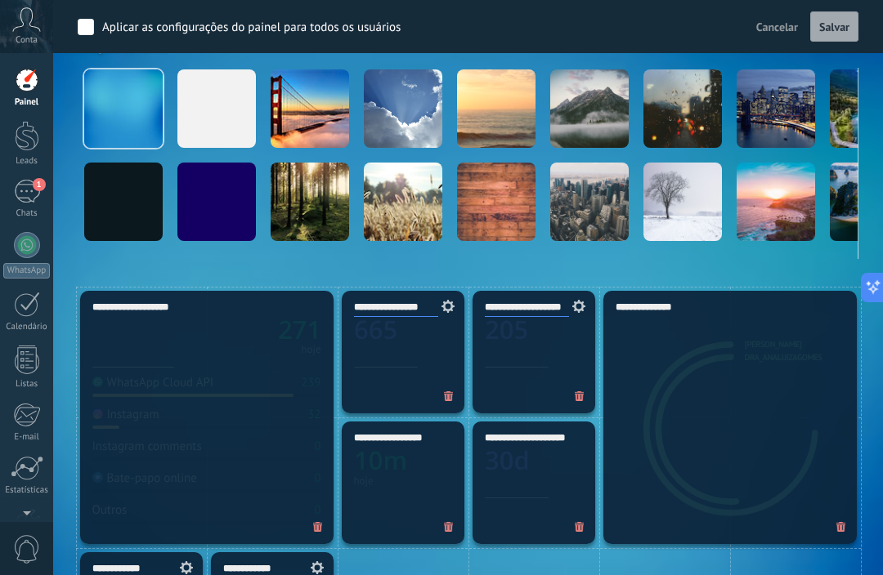
scroll to position [254, 0]
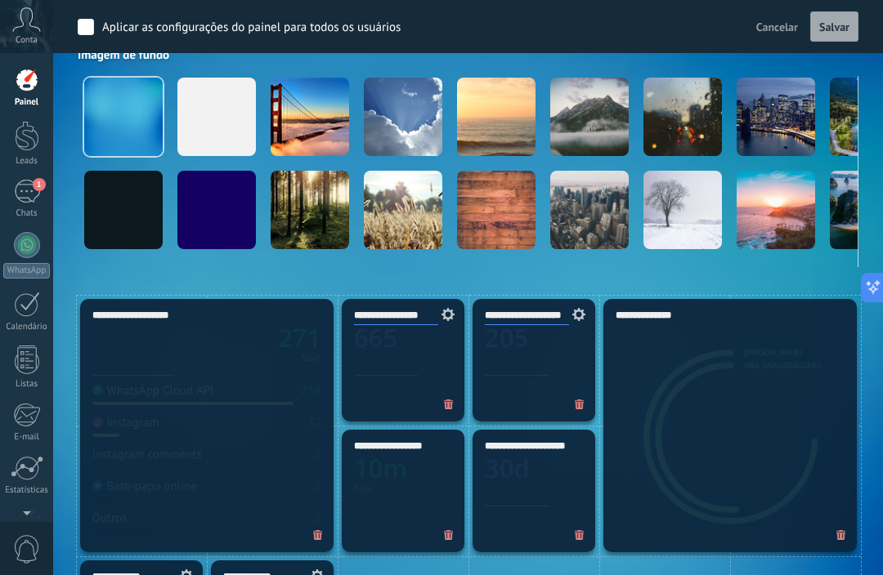
click at [770, 30] on span "Cancelar" at bounding box center [777, 27] width 42 height 15
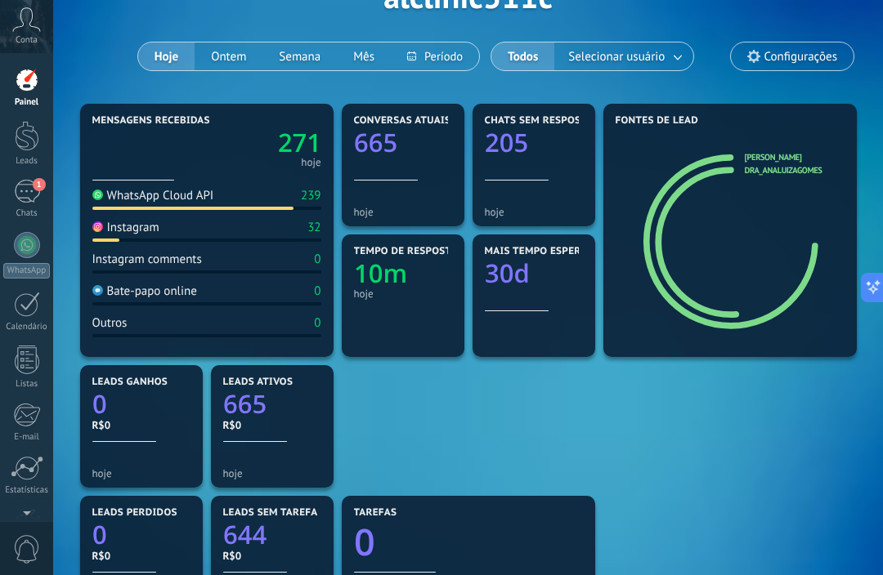
scroll to position [107, 0]
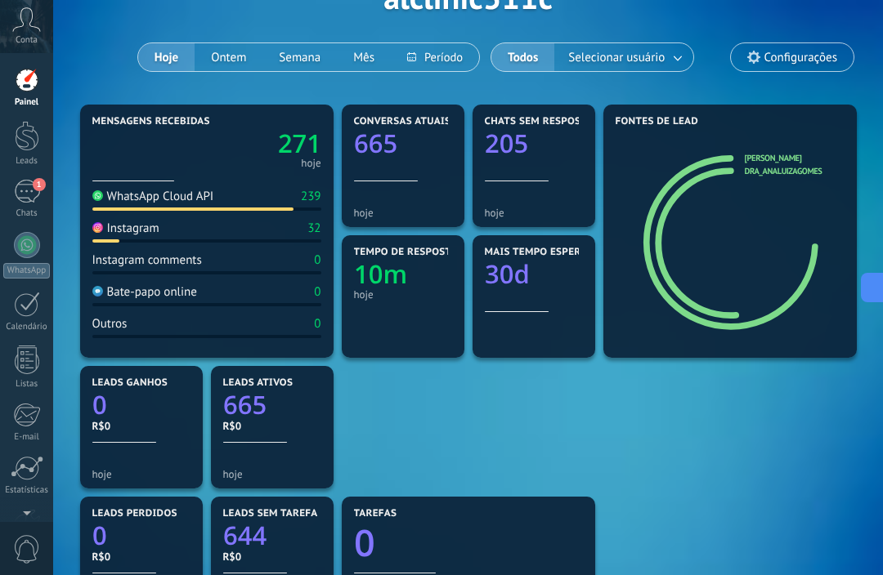
click at [29, 197] on div "1" at bounding box center [27, 192] width 26 height 24
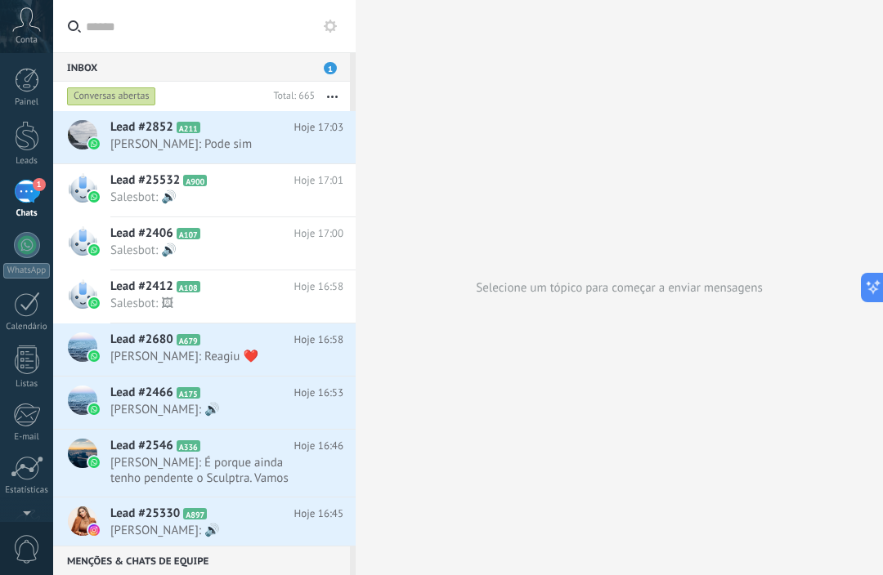
click at [18, 146] on div at bounding box center [27, 136] width 25 height 30
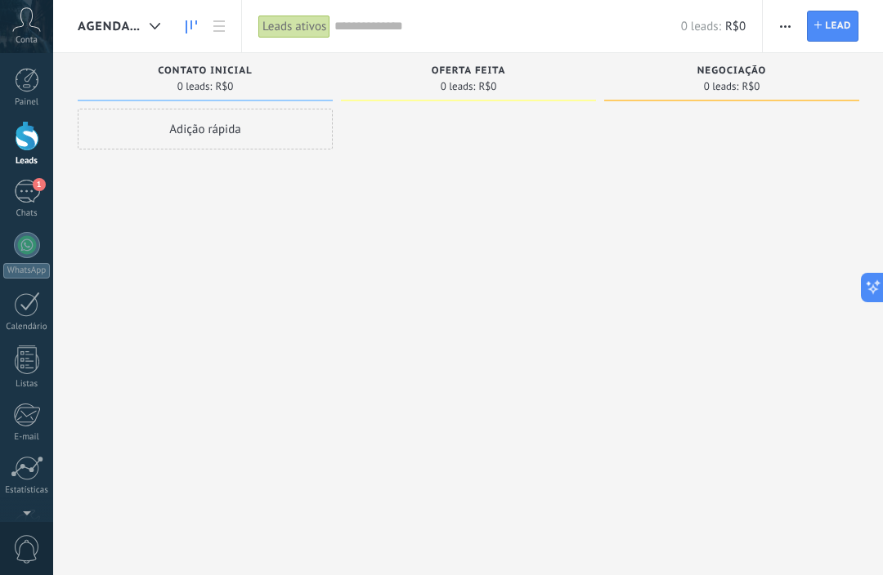
click at [152, 38] on div at bounding box center [154, 27] width 27 height 32
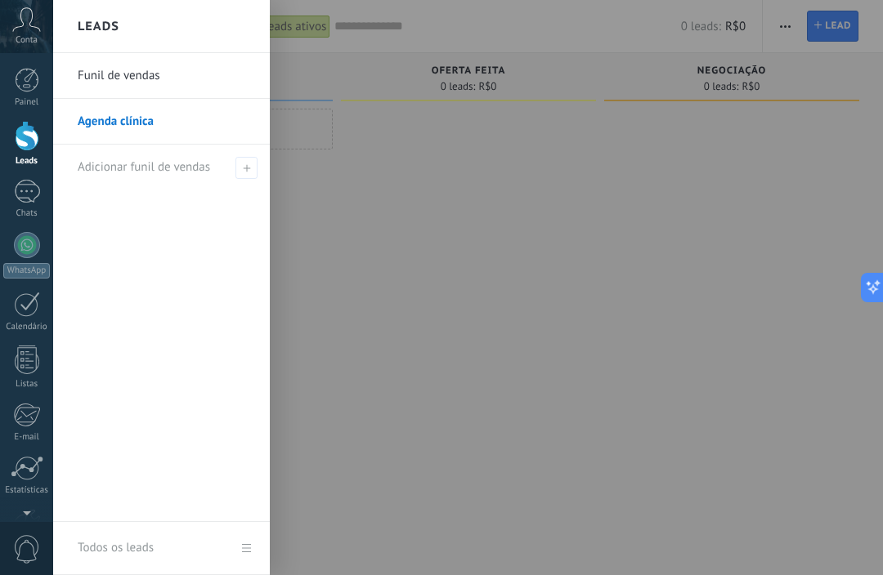
click at [118, 76] on link "Funil de vendas" at bounding box center [166, 76] width 176 height 46
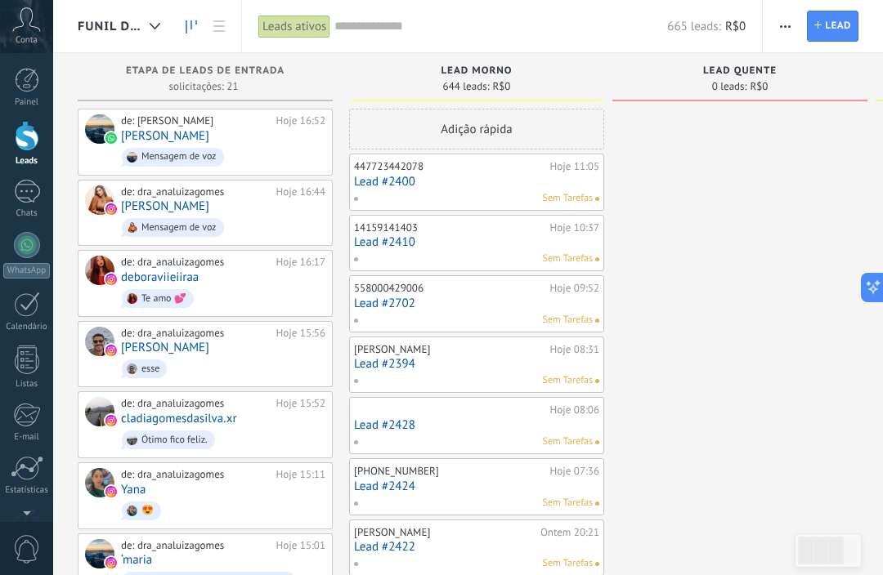
click at [175, 348] on link "[PERSON_NAME]" at bounding box center [165, 348] width 88 height 14
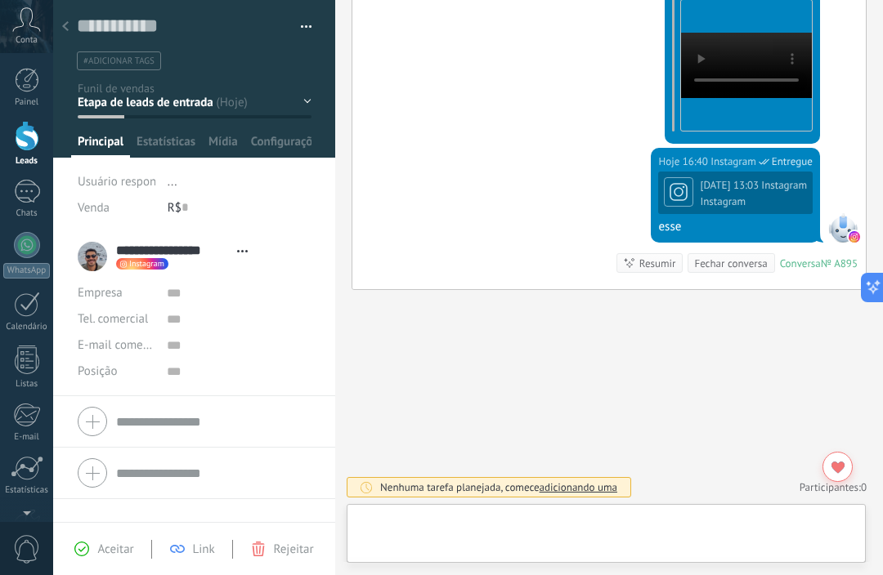
scroll to position [25, 0]
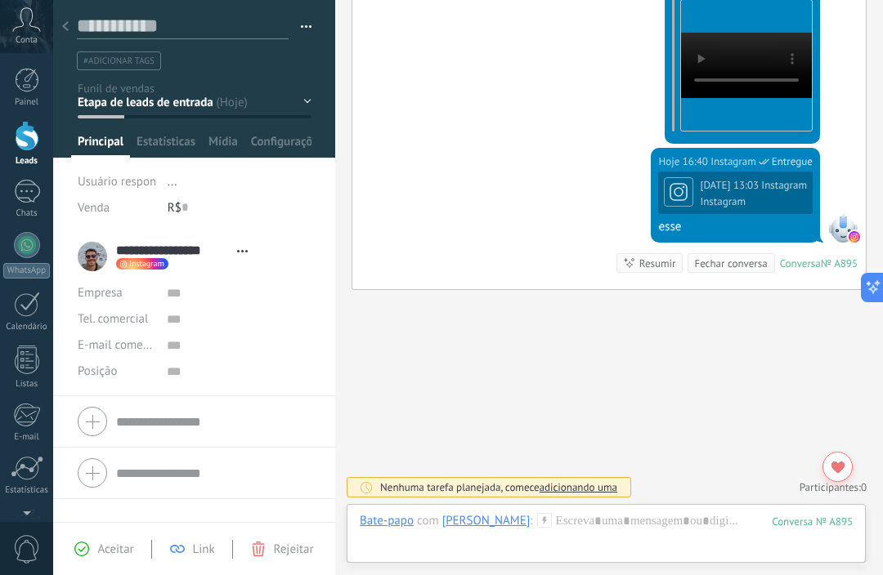
click at [78, 30] on textarea at bounding box center [183, 26] width 212 height 25
click at [63, 33] on div at bounding box center [65, 27] width 23 height 32
